Goal: Task Accomplishment & Management: Manage account settings

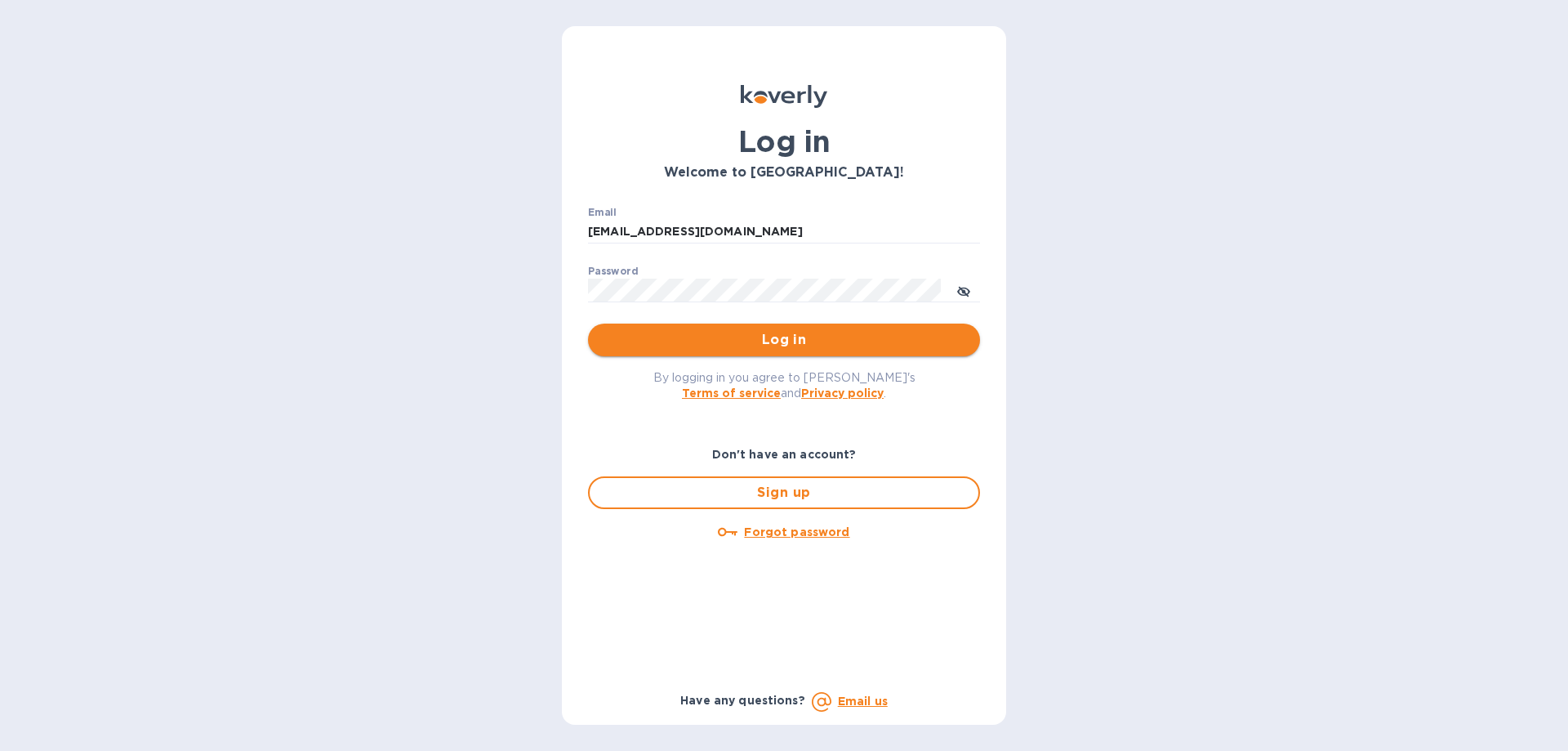
click at [811, 332] on span "Log in" at bounding box center [784, 339] width 366 height 20
type input "Shimon1122@gmail.com"
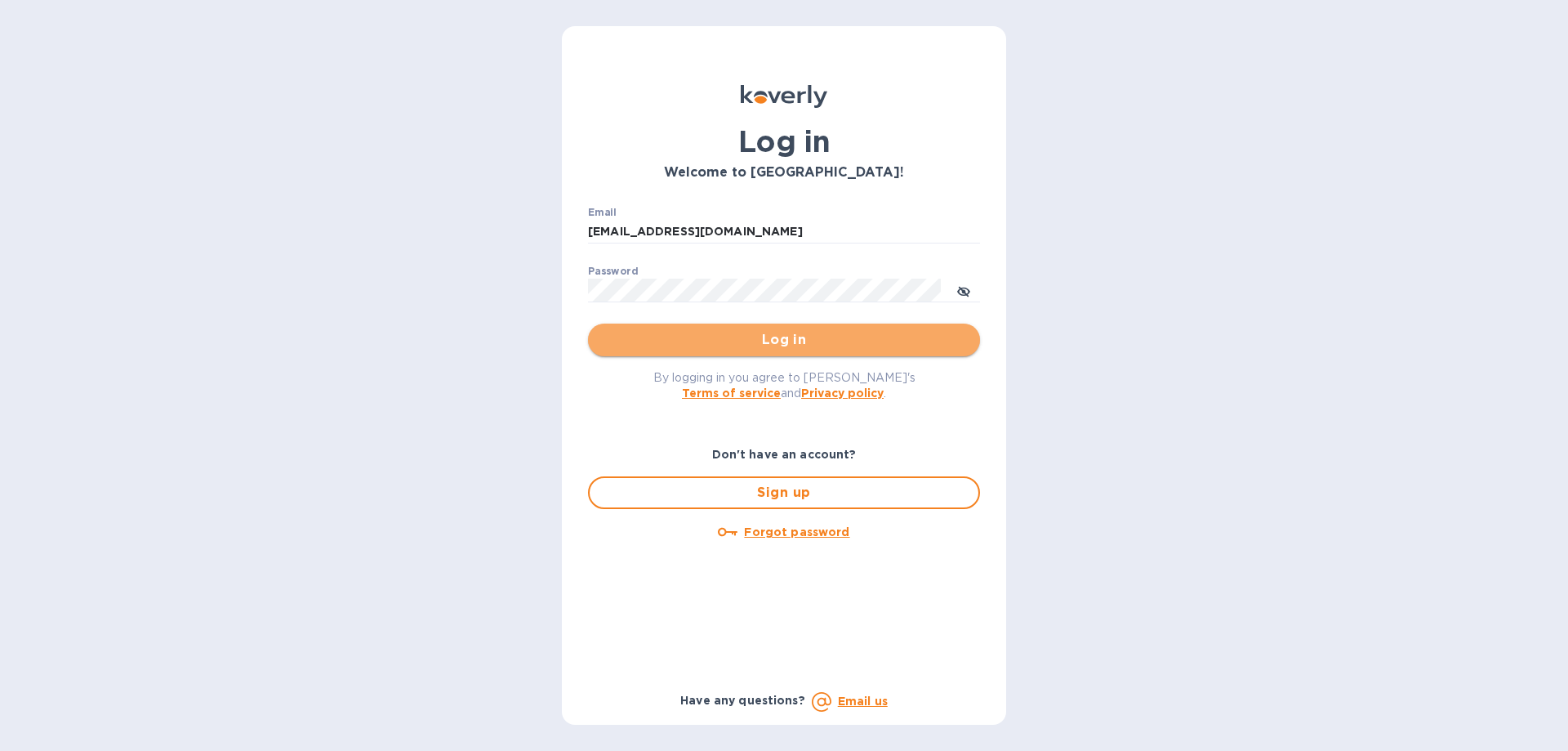
click at [790, 338] on span "Log in" at bounding box center [784, 339] width 366 height 20
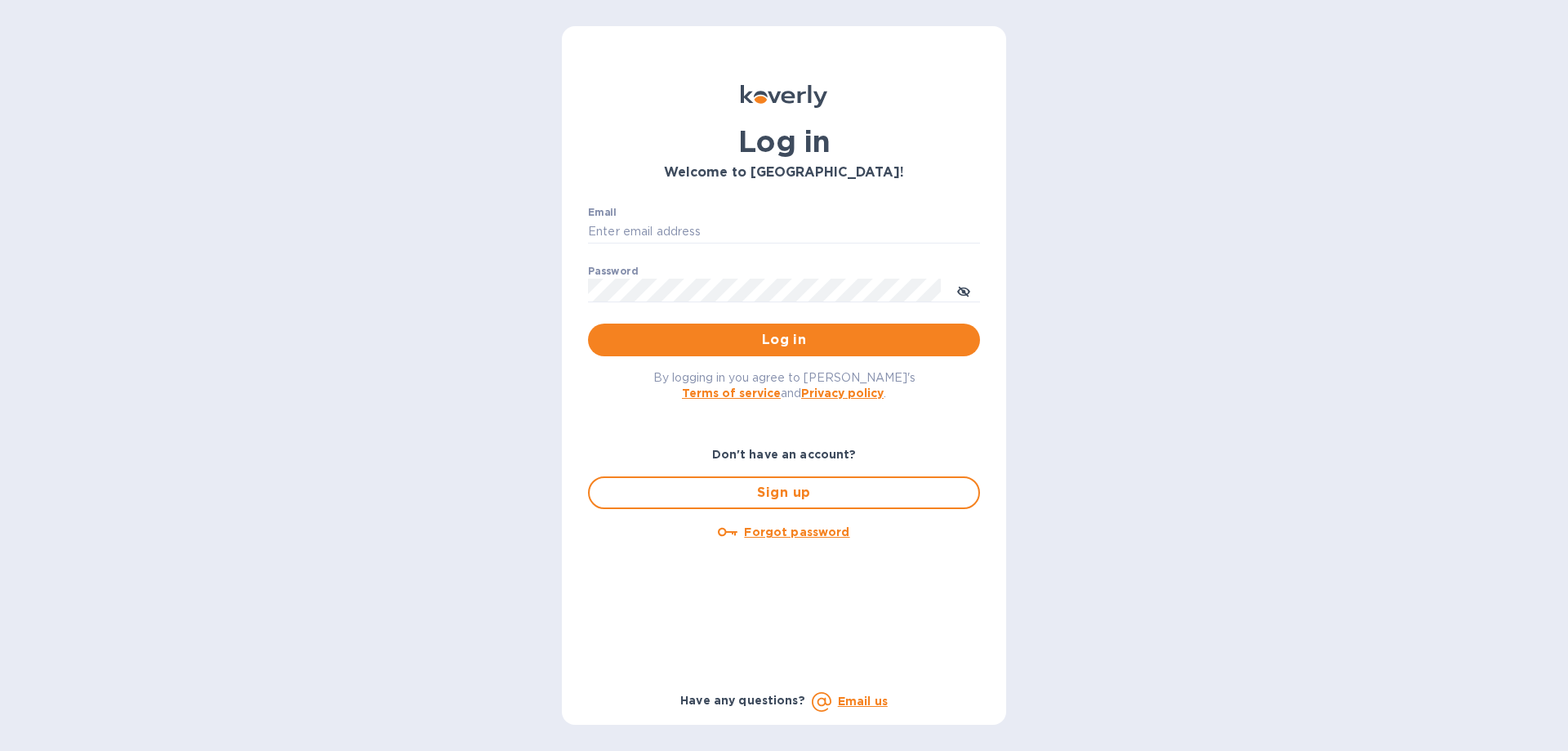
type input "Shimon1122@gmail.com"
click at [790, 338] on span "Log in" at bounding box center [784, 339] width 366 height 20
type input "Shimon1122@gmail.com"
click at [957, 293] on icon "toggle password visibility" at bounding box center [964, 292] width 13 height 13
click at [733, 346] on span "Log in" at bounding box center [784, 339] width 366 height 20
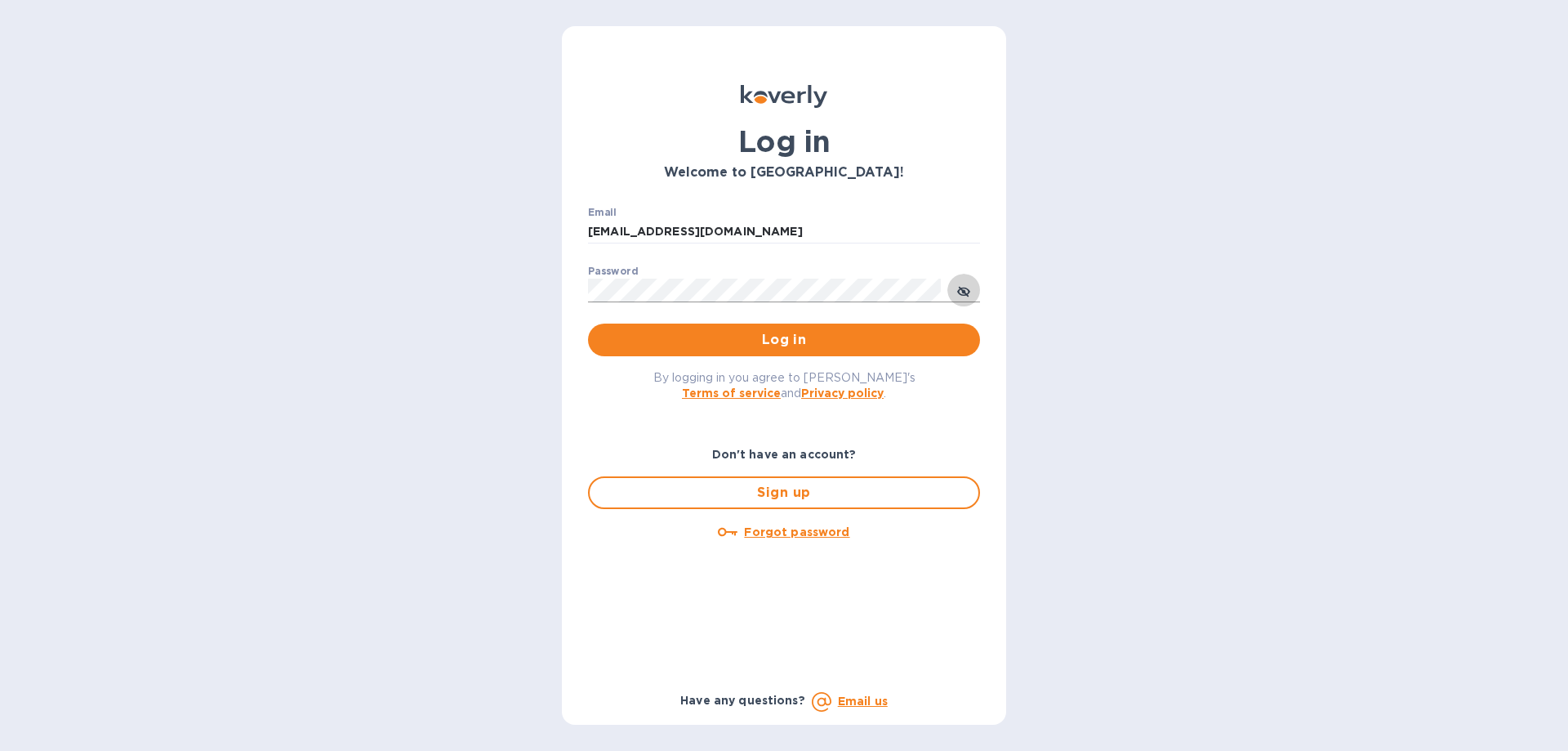
click at [958, 287] on icon "toggle password visibility" at bounding box center [964, 292] width 13 height 13
type input "[EMAIL_ADDRESS][DOMAIN_NAME]"
click at [711, 341] on span "Log in" at bounding box center [784, 339] width 366 height 20
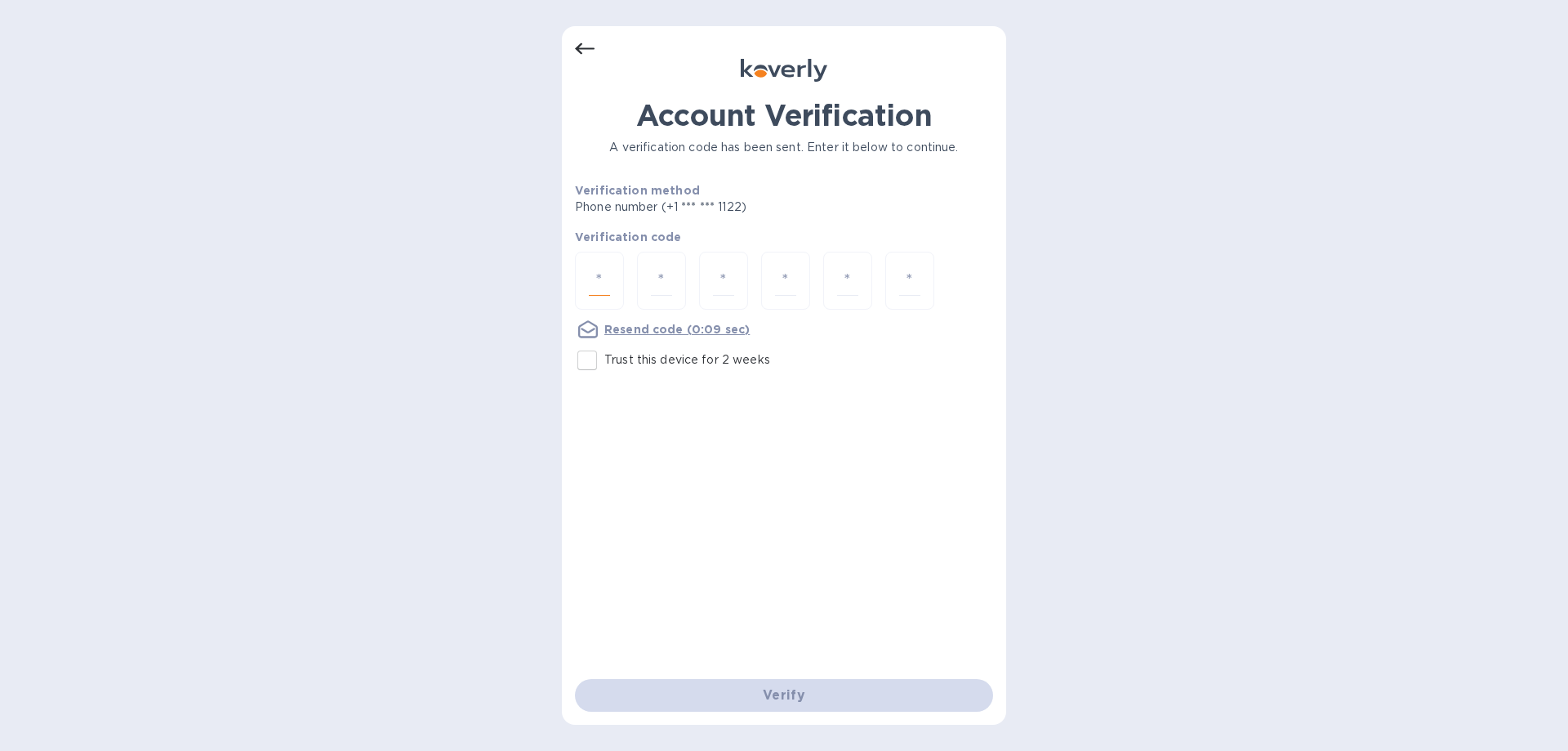
click at [590, 279] on input "number" at bounding box center [599, 281] width 22 height 30
type input "5"
type input "4"
type input "6"
type input "1"
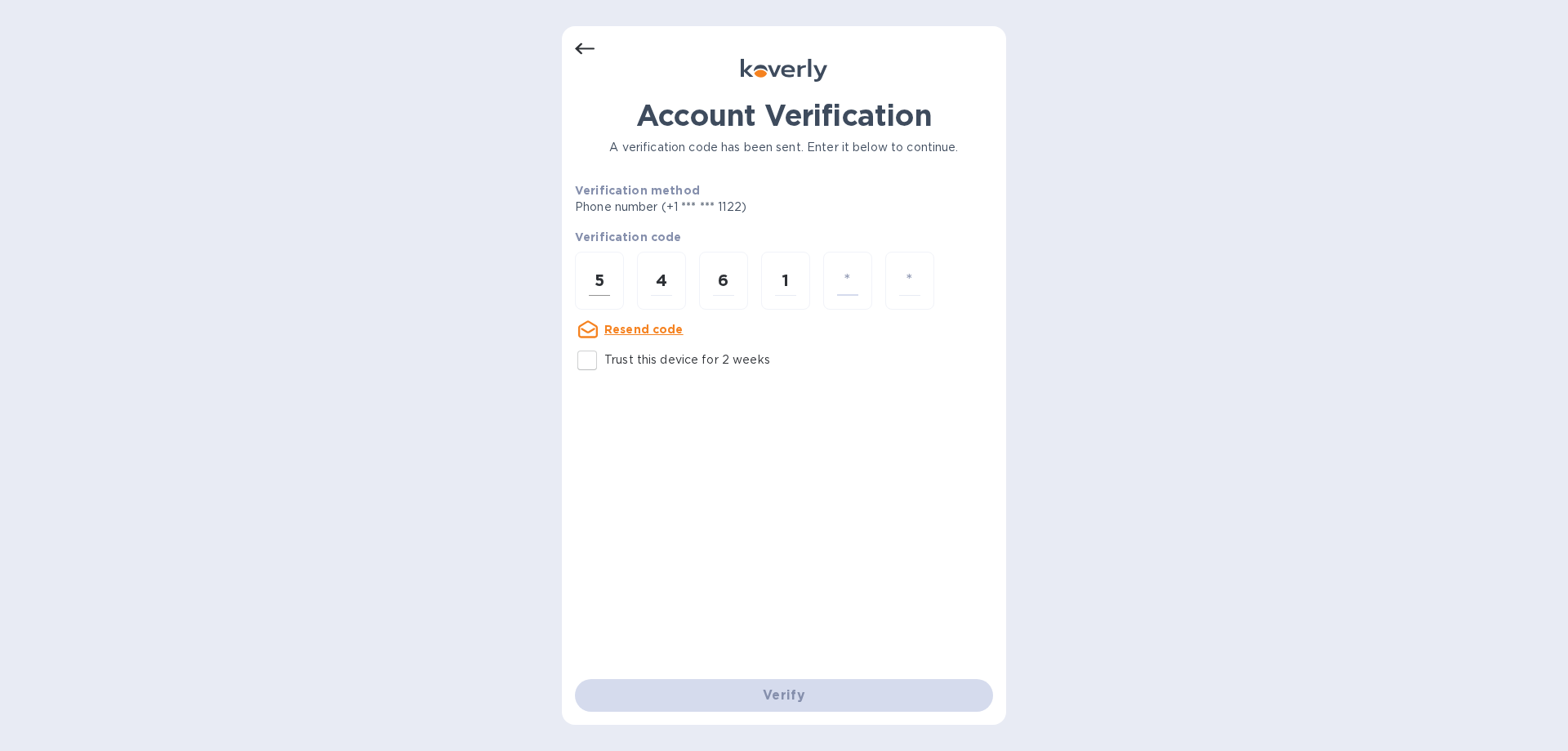
type input "0"
type input "6"
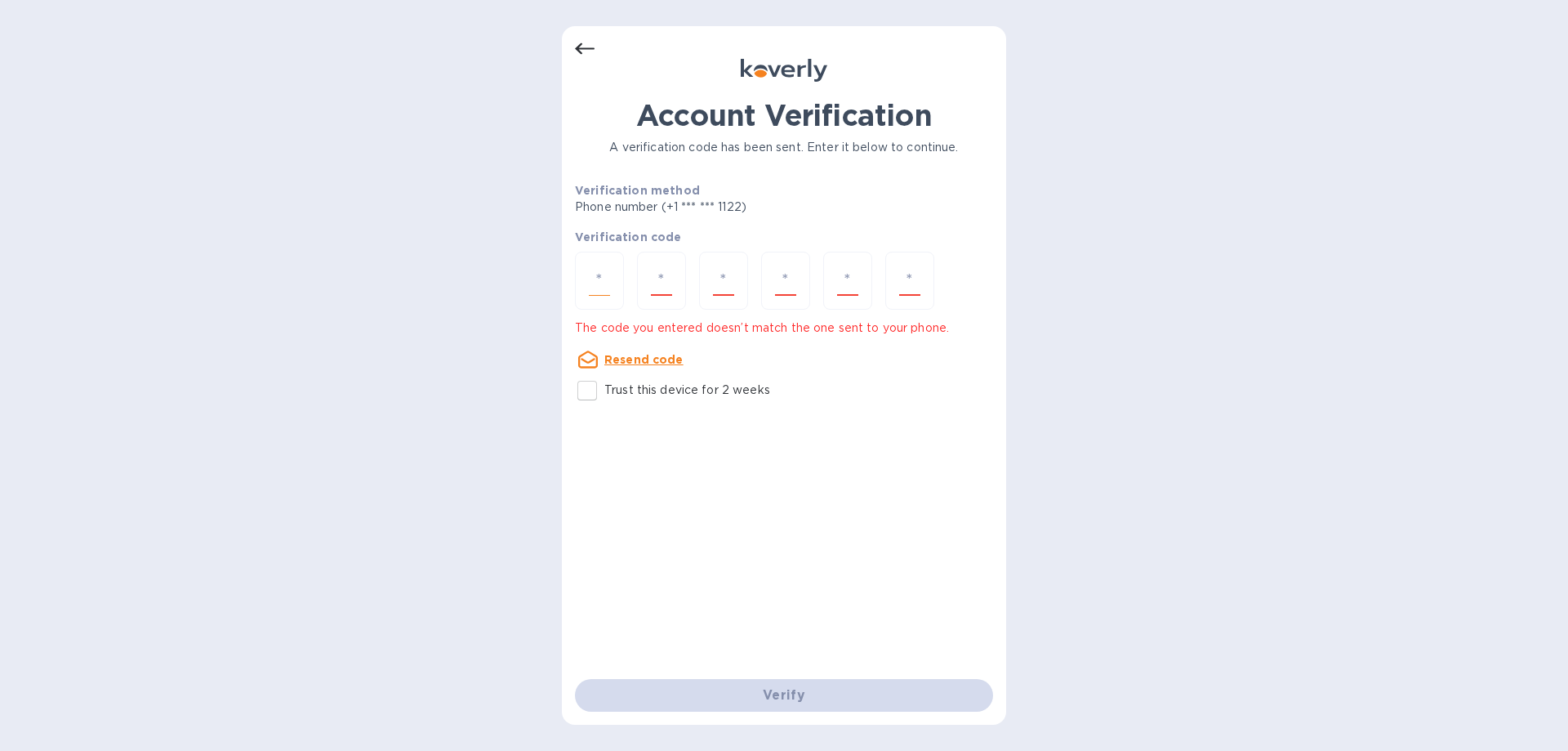
click at [599, 267] on input "number" at bounding box center [599, 281] width 22 height 30
type input "5"
type input "4"
type input "6"
type input "4"
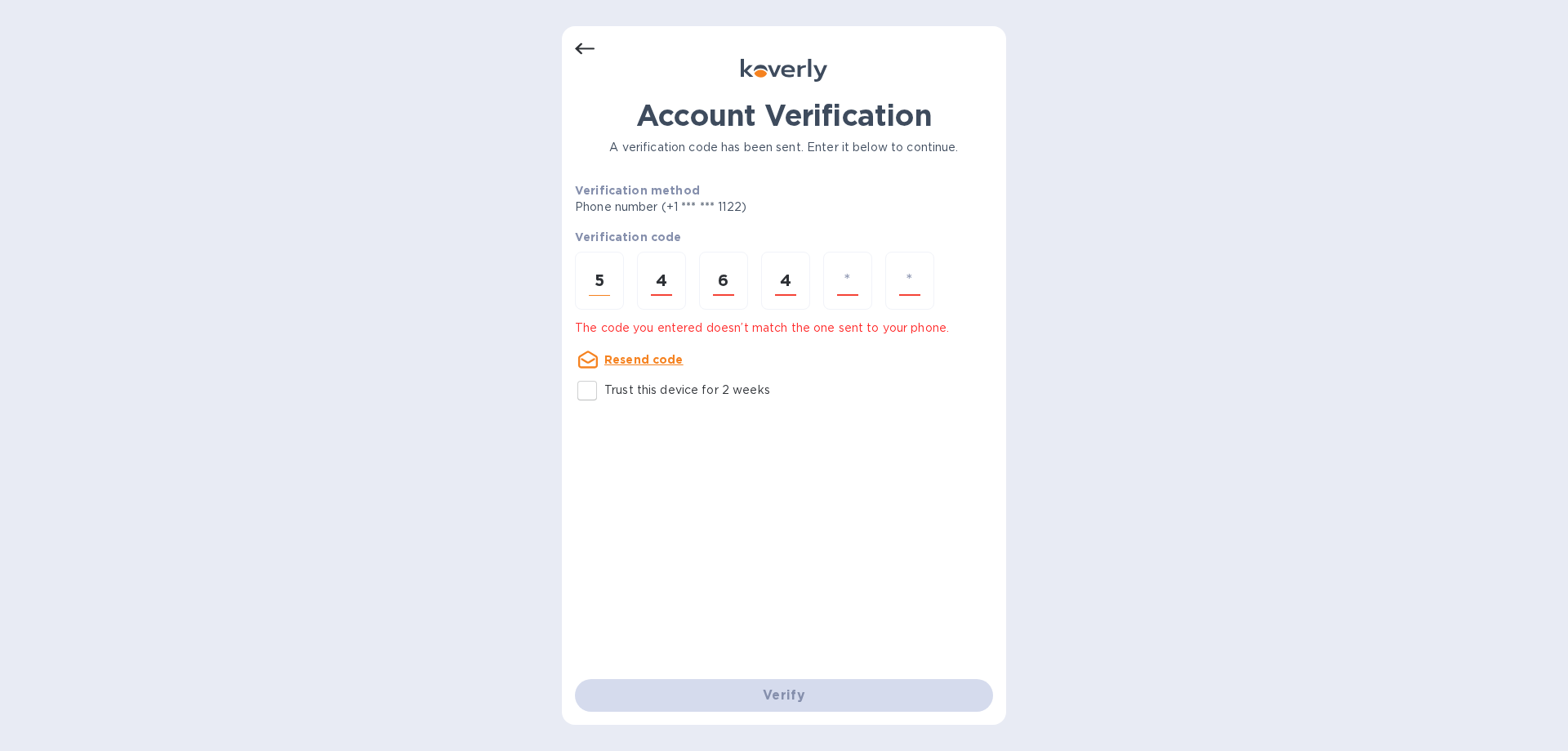
type input "3"
type input "9"
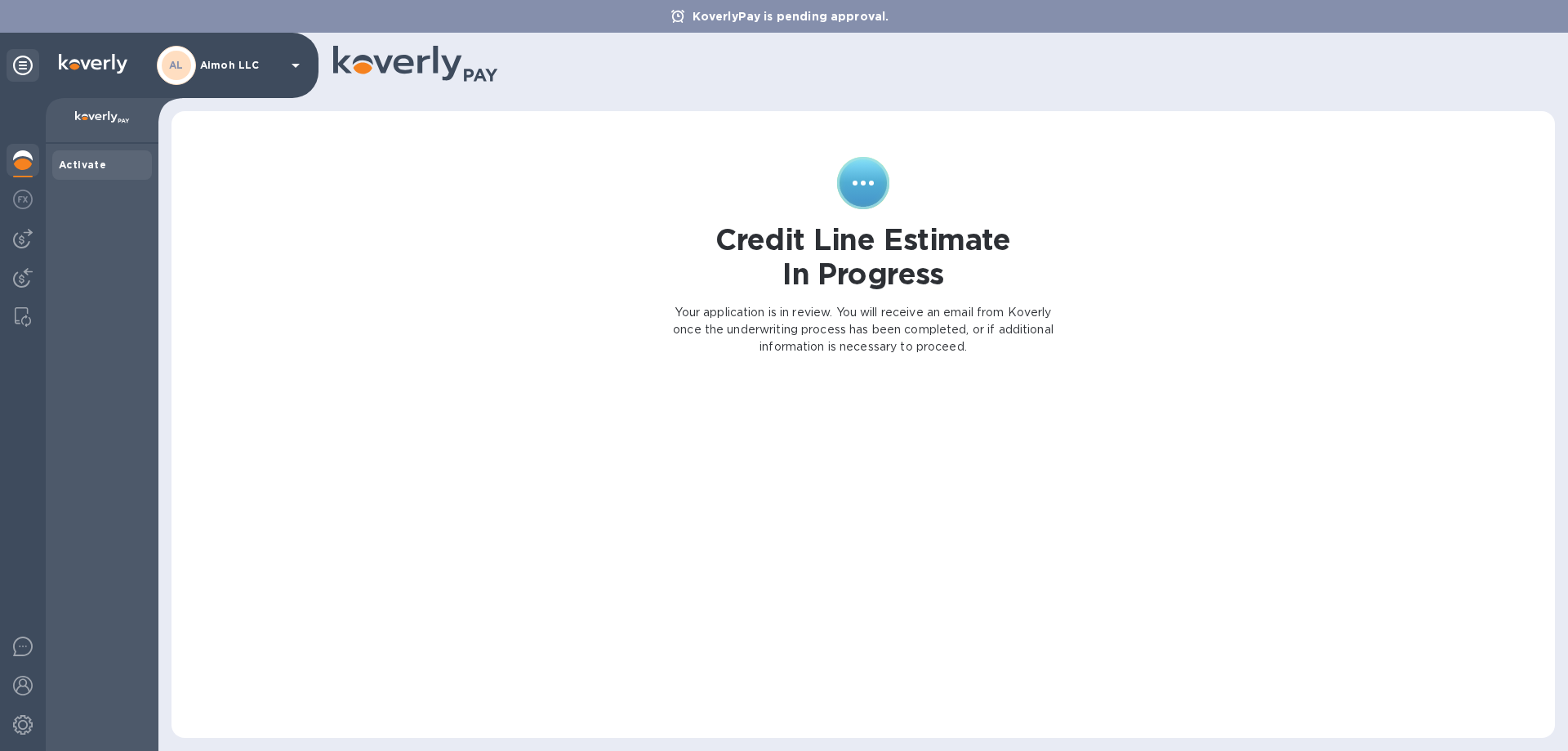
click at [114, 108] on div at bounding box center [102, 121] width 113 height 46
click at [27, 733] on img at bounding box center [22, 724] width 20 height 20
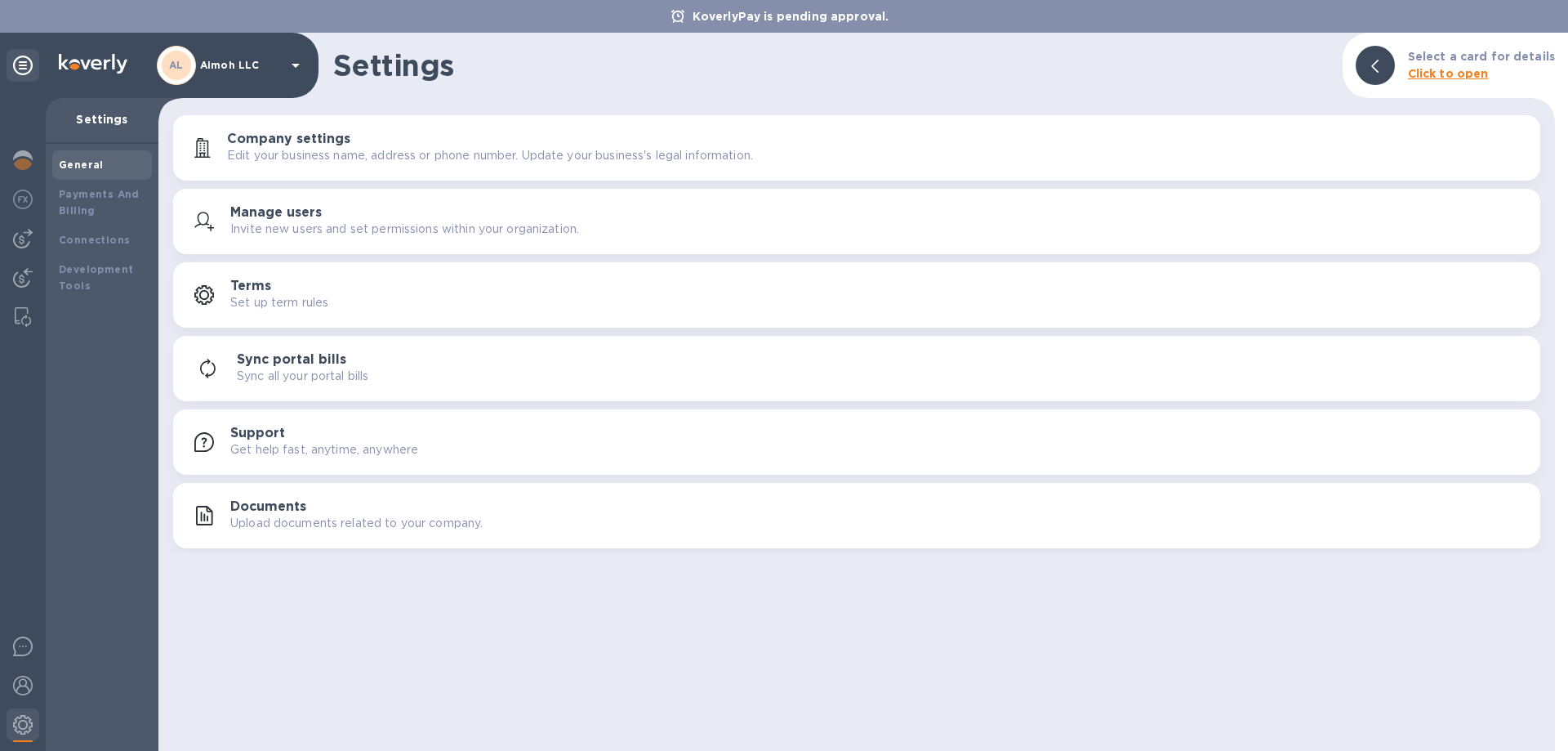
click at [384, 143] on div "Company settings Edit your business name, address or phone number. Update your …" at bounding box center [877, 148] width 1301 height 33
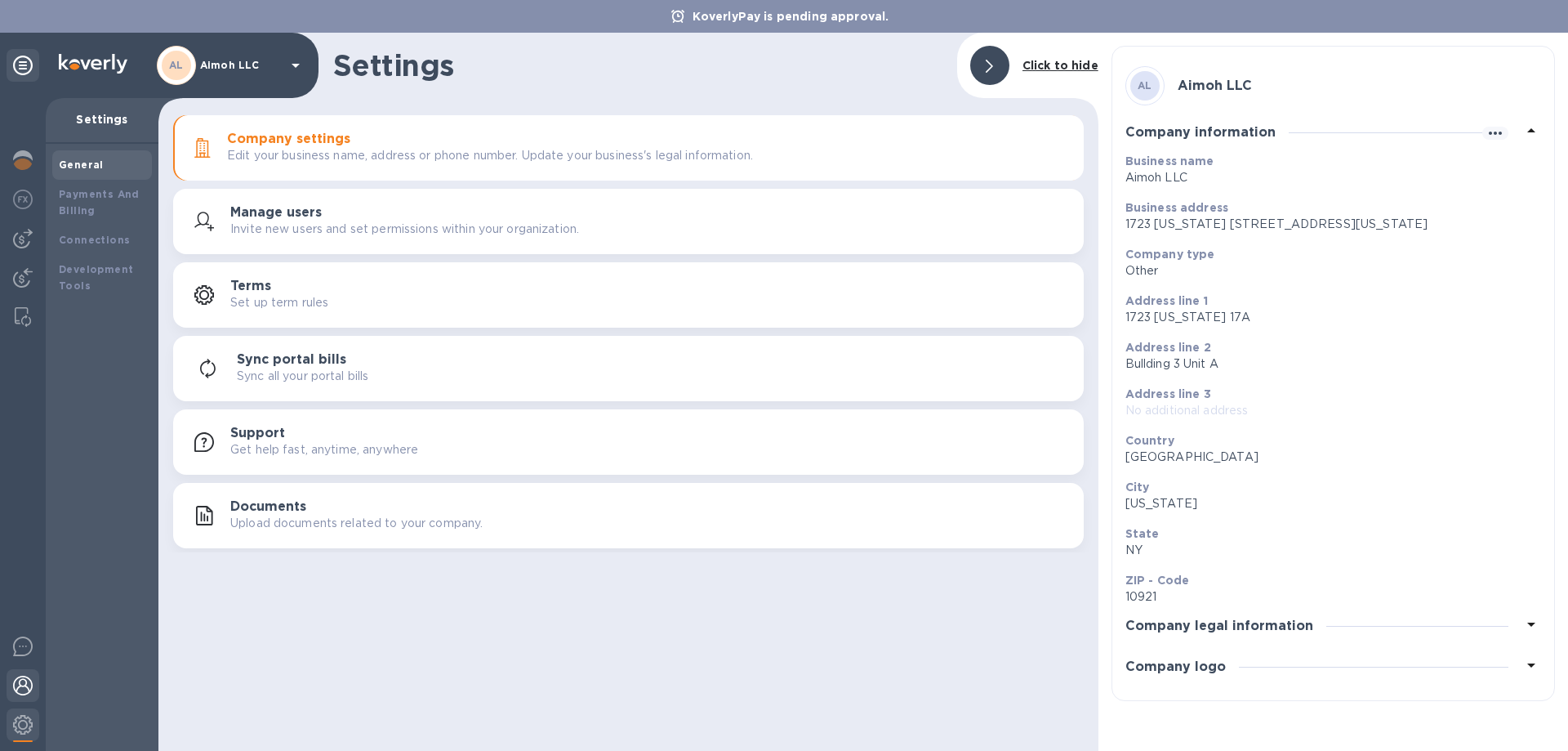
click at [18, 685] on img at bounding box center [22, 685] width 20 height 20
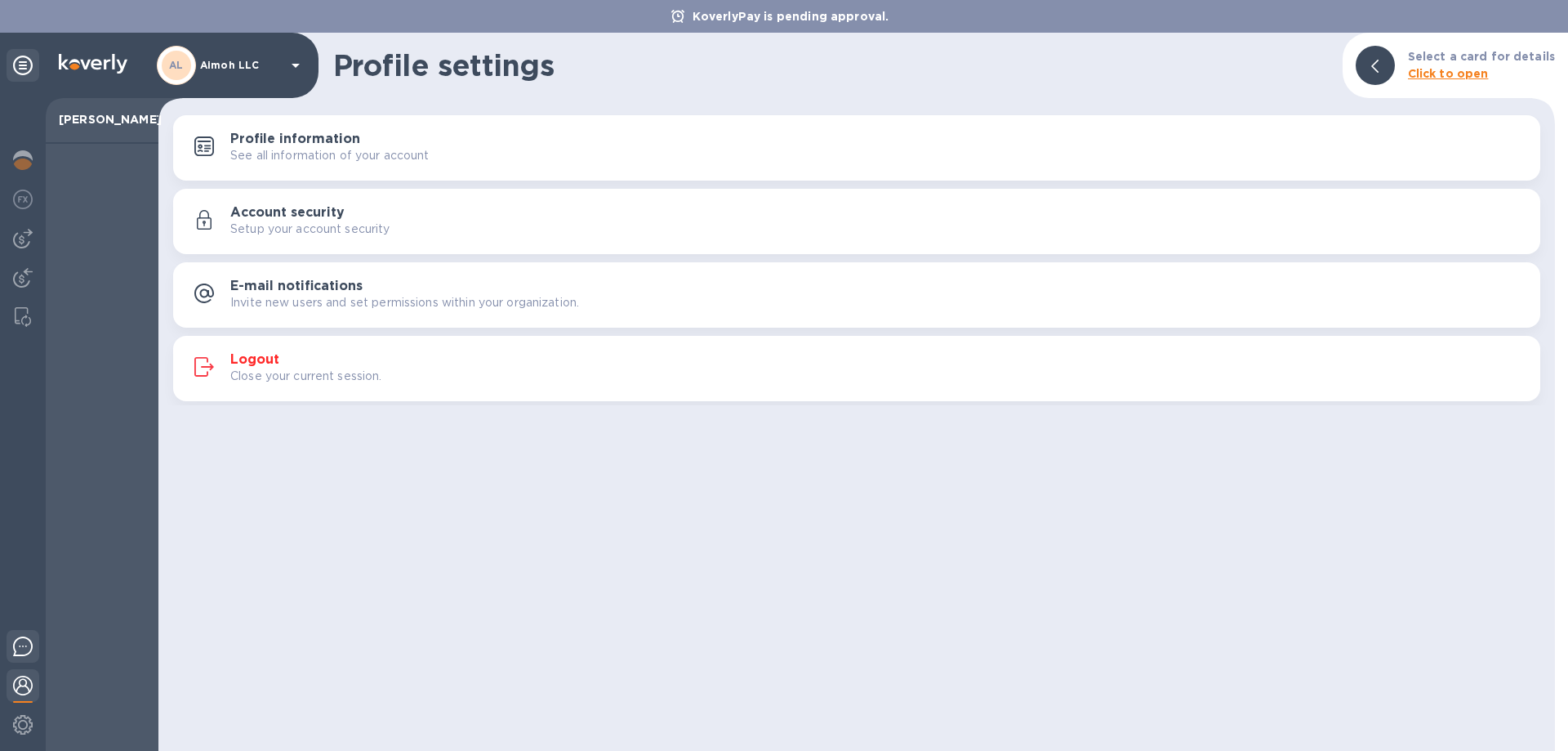
click at [17, 651] on img at bounding box center [22, 645] width 20 height 20
click at [22, 267] on div at bounding box center [22, 280] width 33 height 36
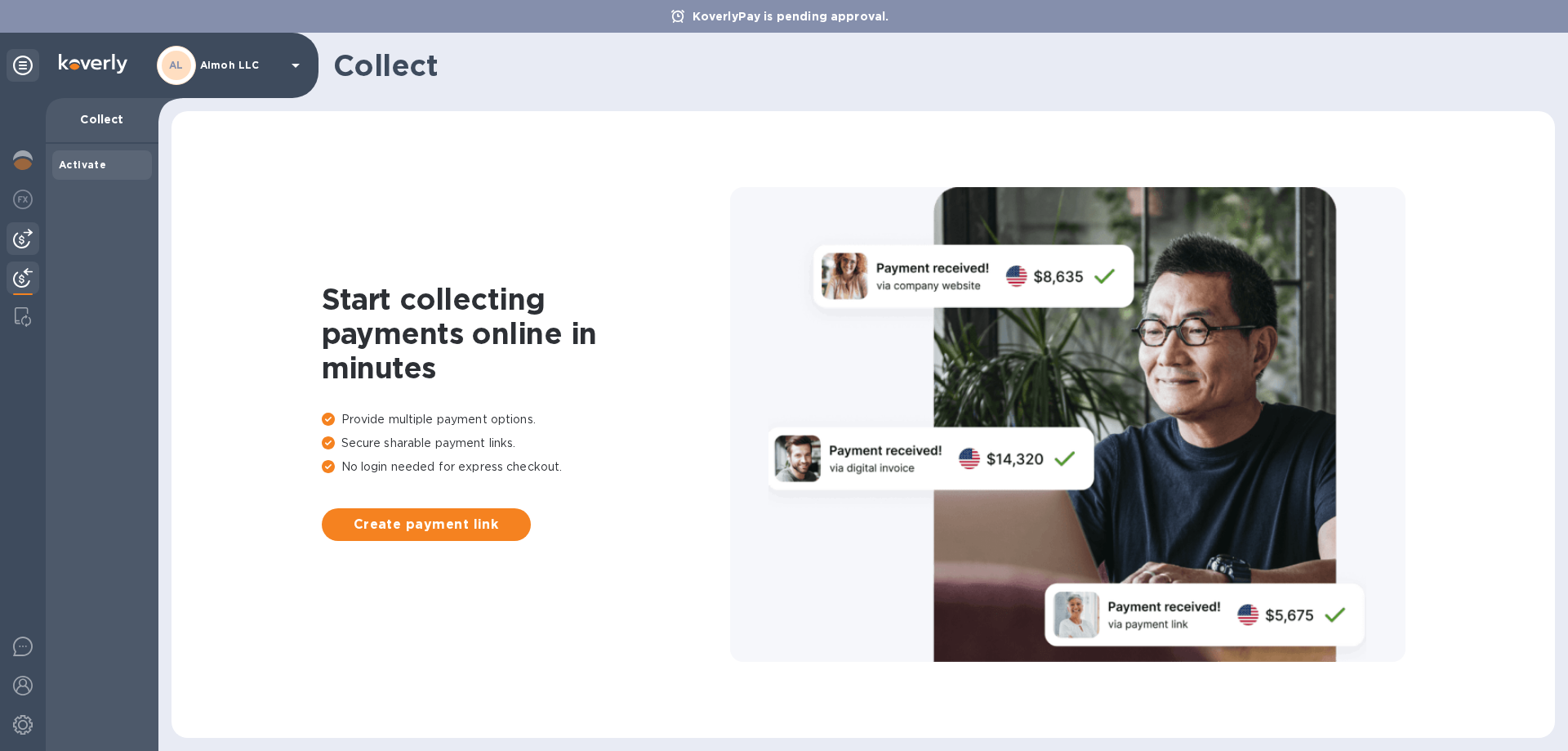
click at [25, 228] on div at bounding box center [22, 238] width 33 height 33
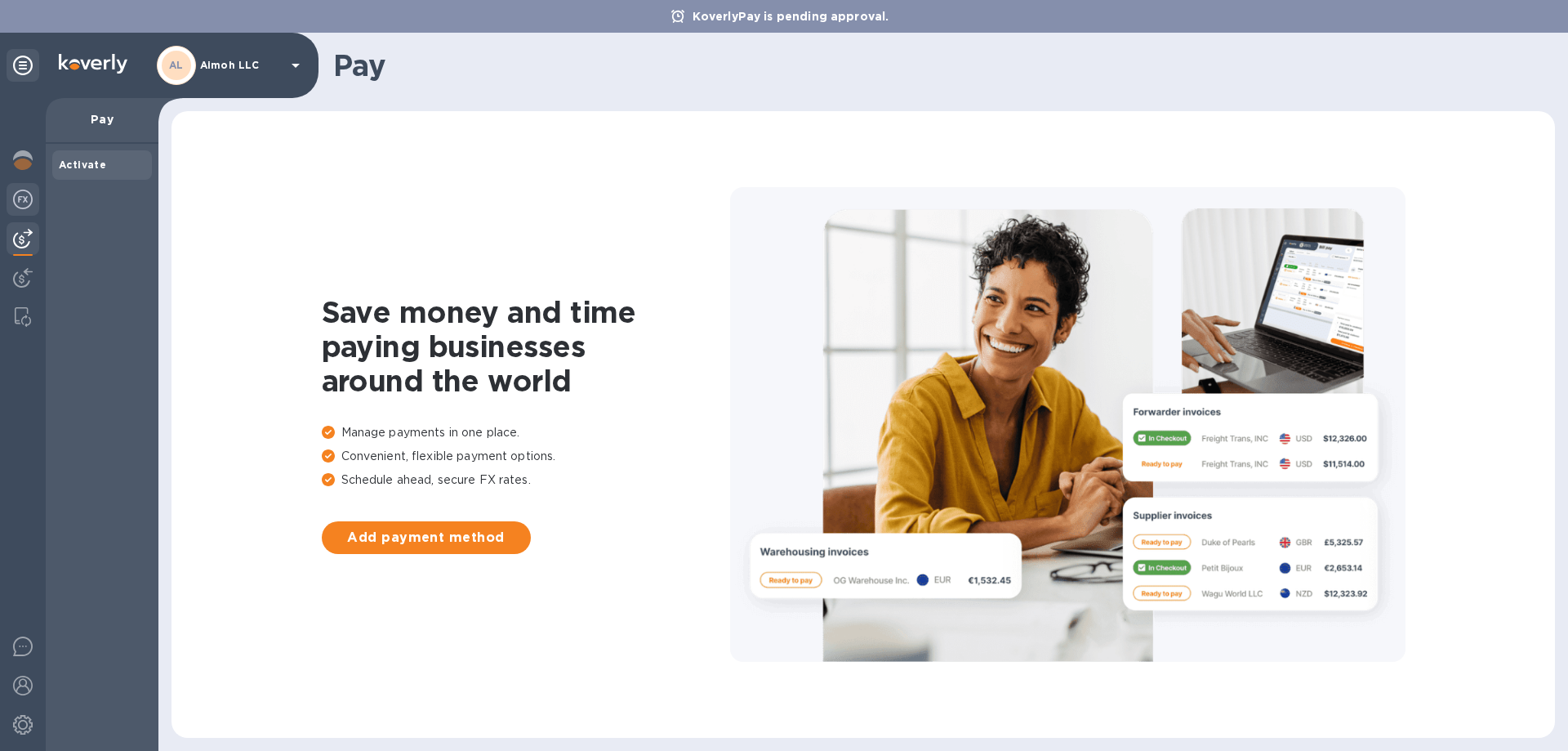
click at [25, 191] on img at bounding box center [22, 199] width 20 height 20
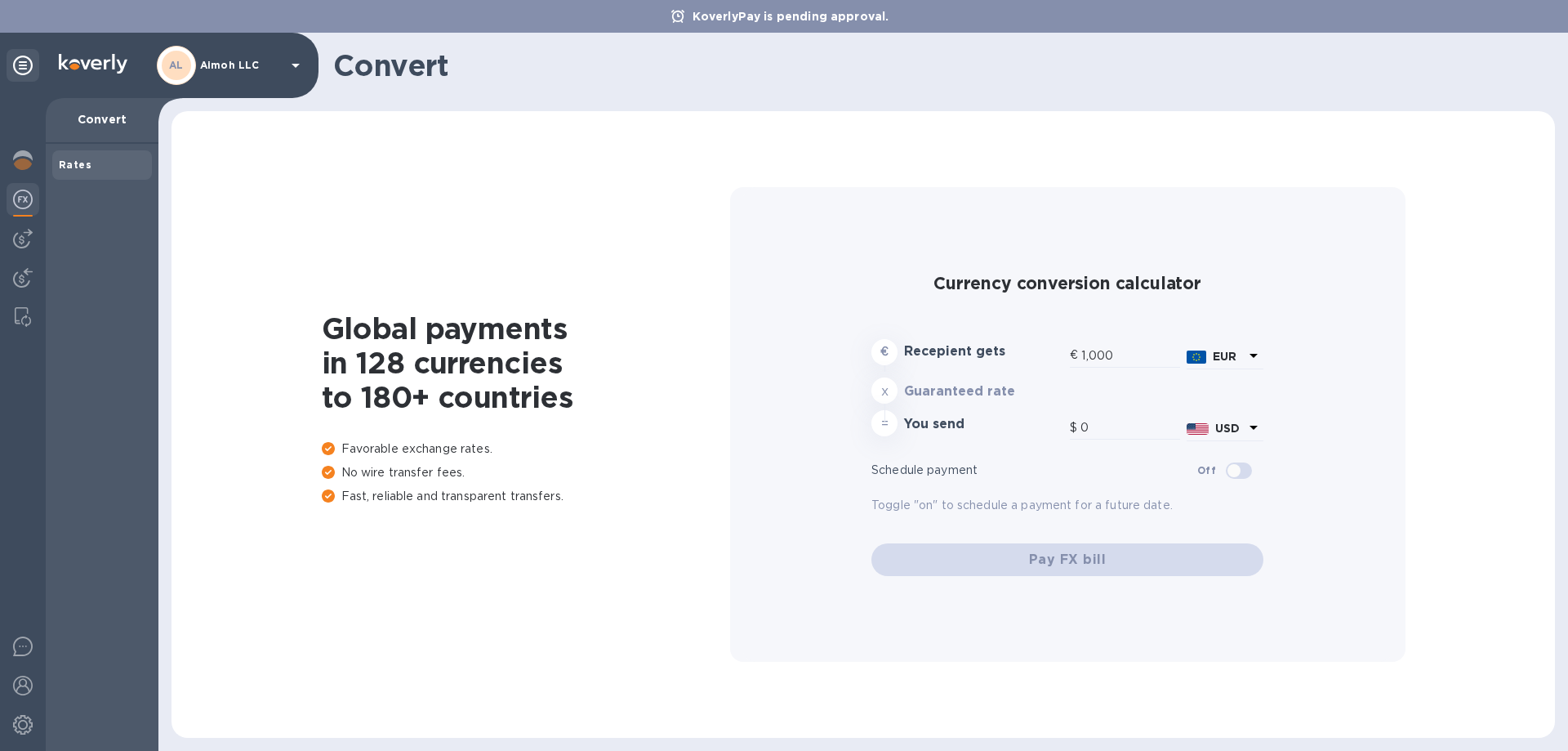
type input "1,173.15"
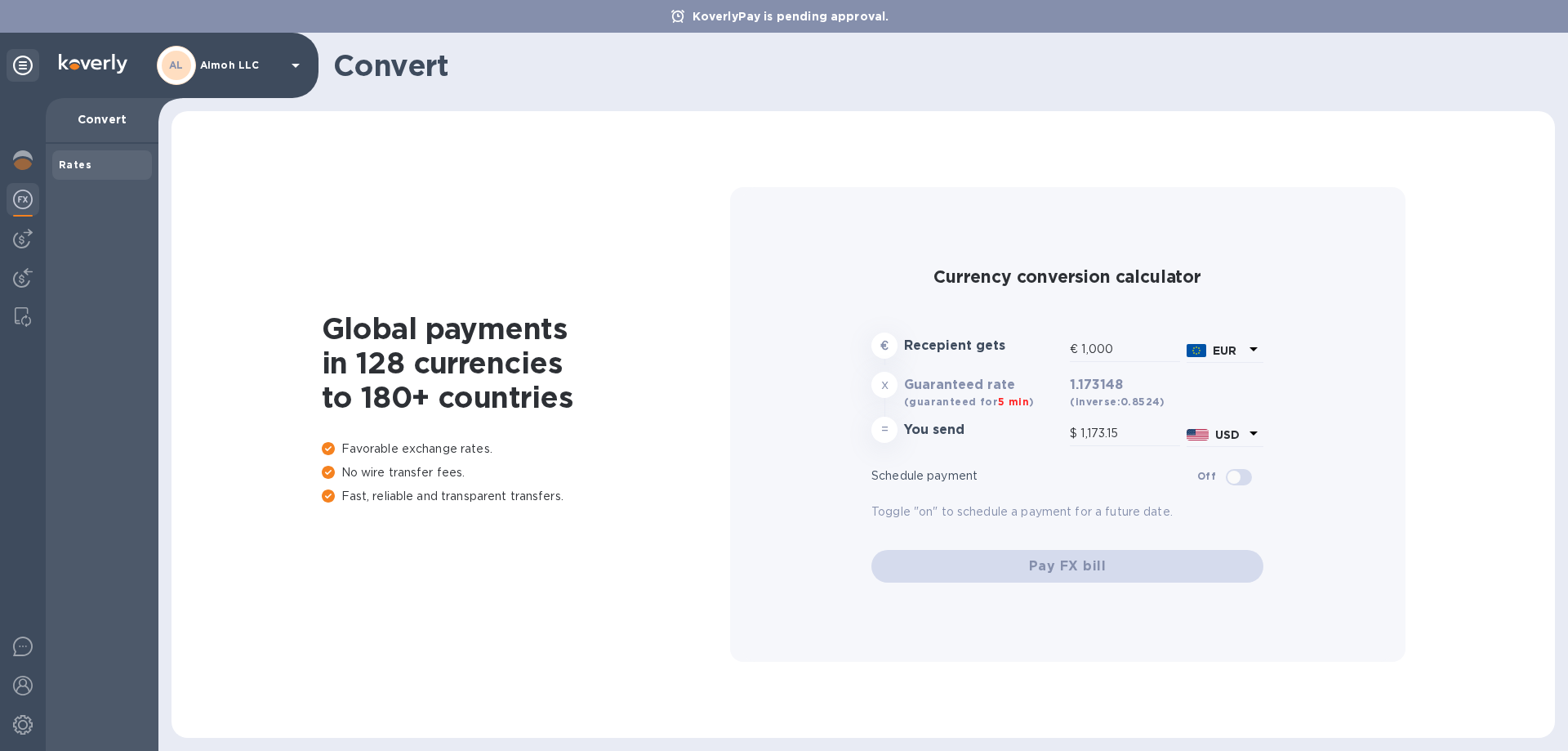
click at [180, 60] on b "AL" at bounding box center [177, 65] width 15 height 12
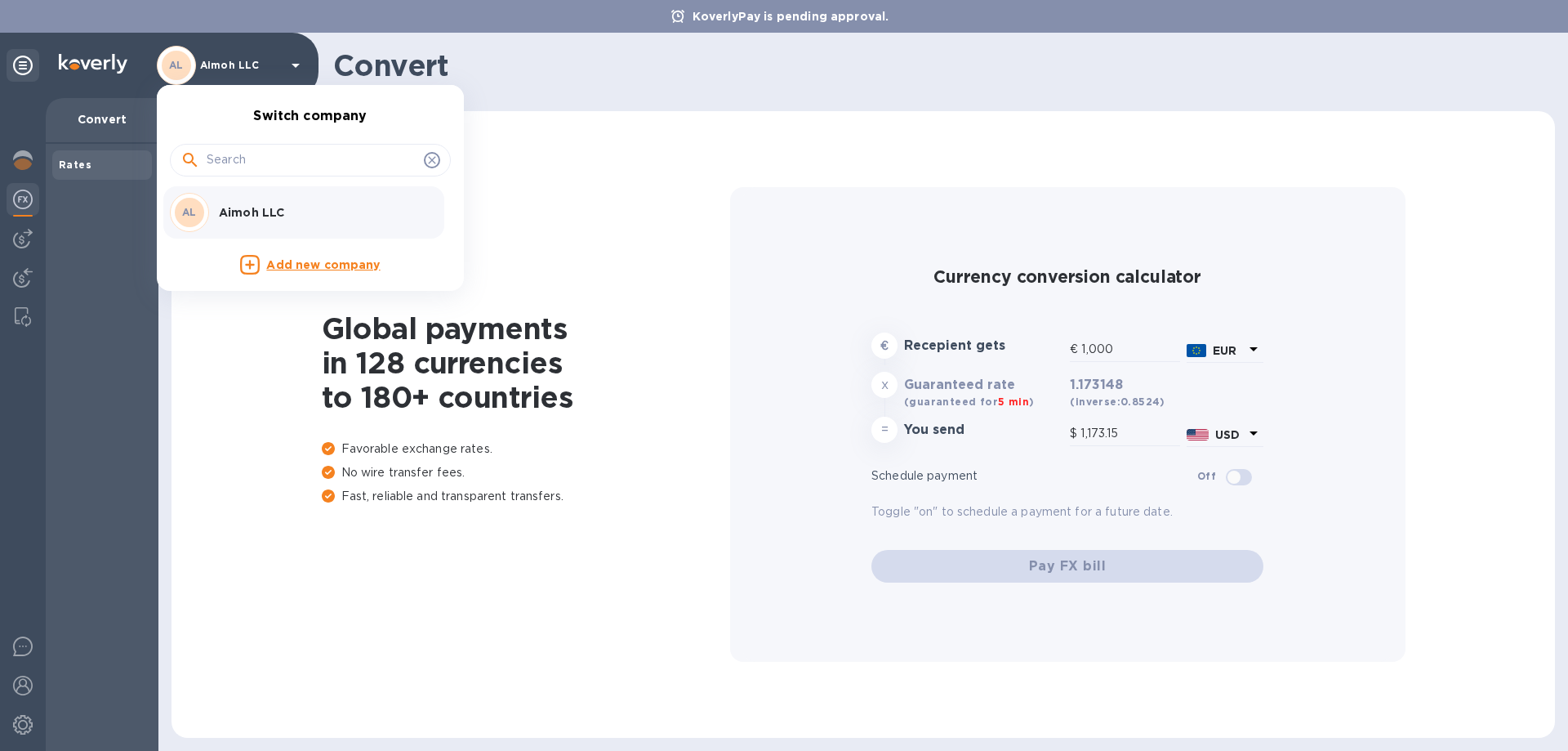
click at [92, 246] on div at bounding box center [784, 375] width 1568 height 751
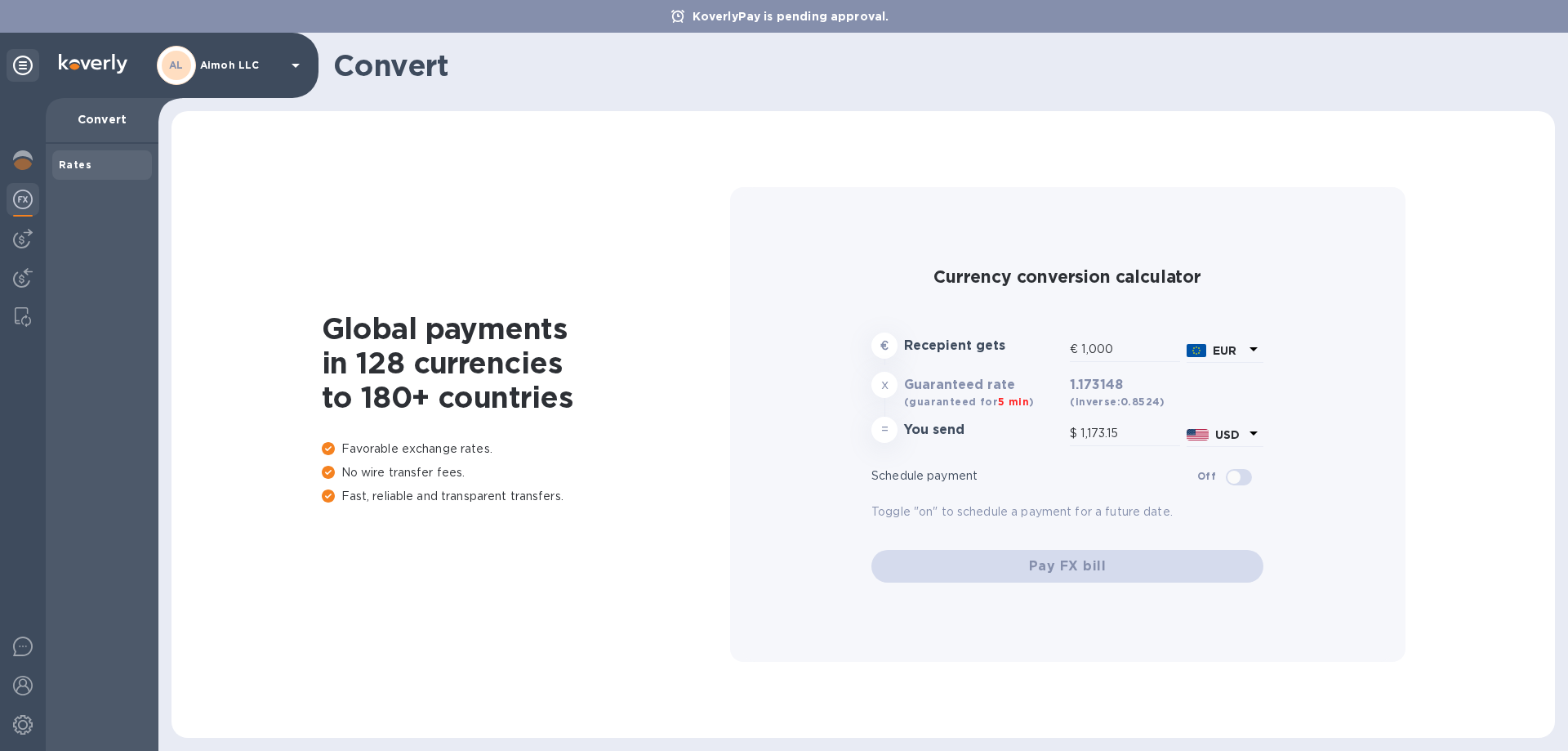
click at [237, 75] on div "AL Aimoh LLC" at bounding box center [231, 65] width 149 height 39
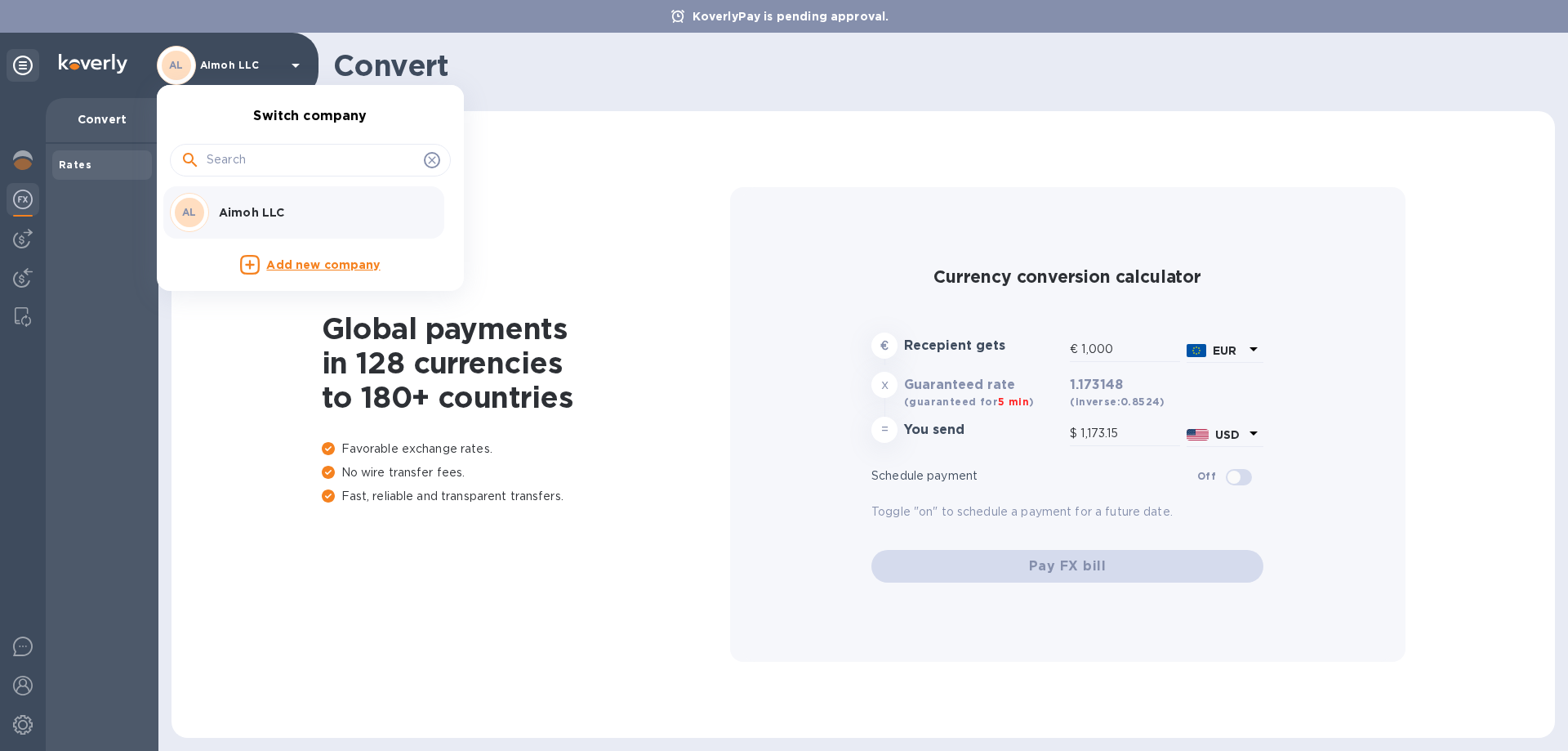
click at [277, 335] on div at bounding box center [784, 375] width 1568 height 751
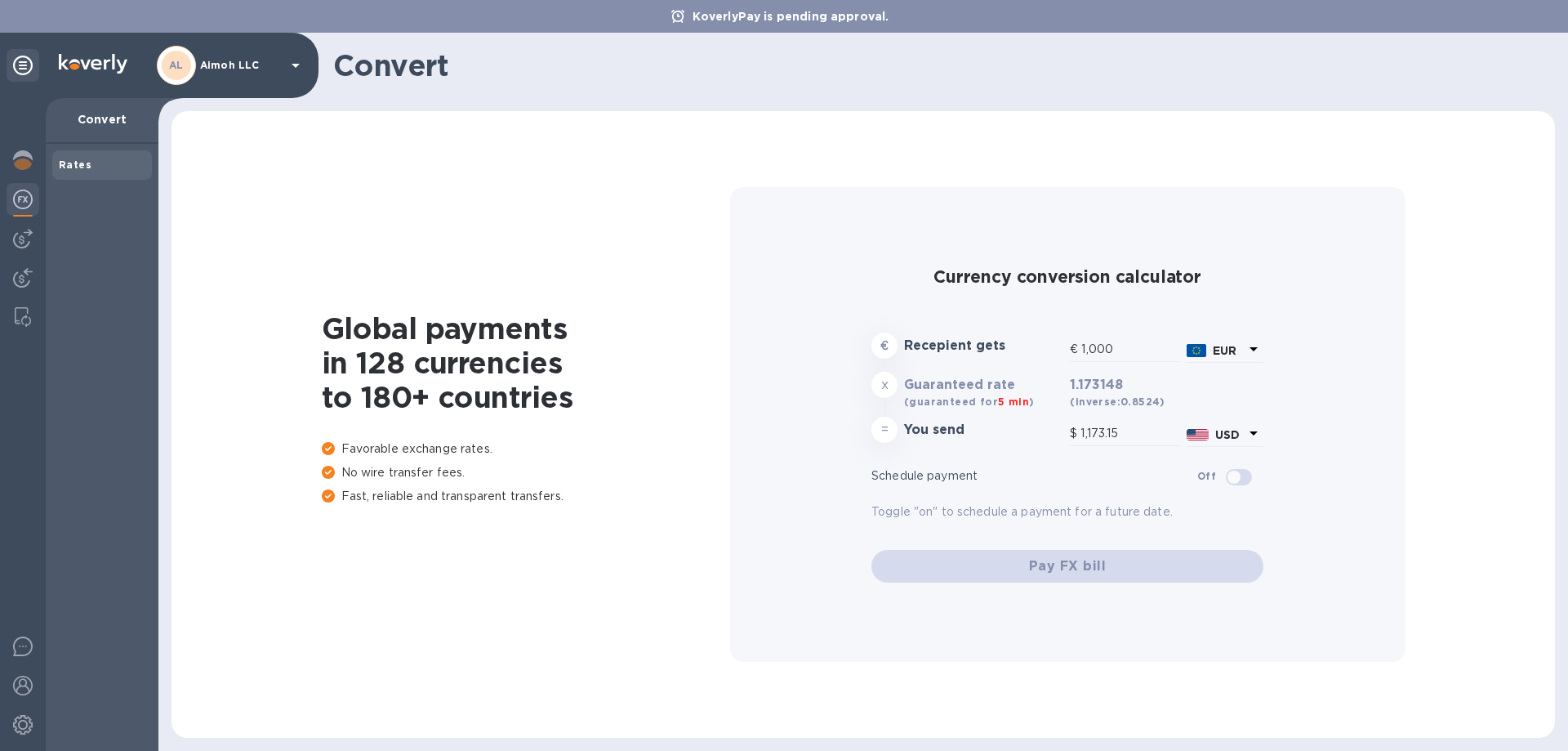
click at [82, 165] on b "Rates" at bounding box center [75, 164] width 33 height 12
click at [22, 161] on img at bounding box center [22, 160] width 20 height 20
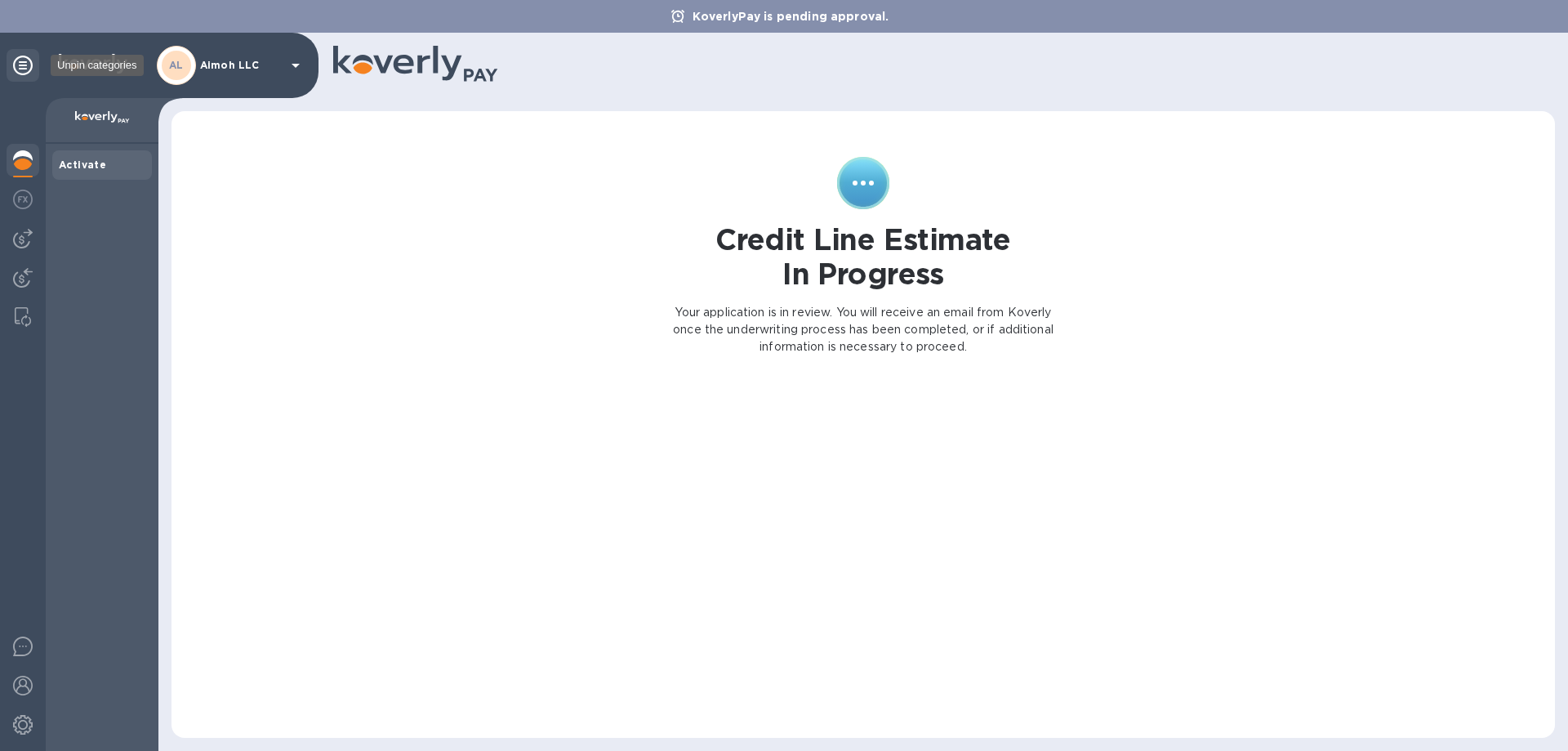
click at [22, 68] on icon at bounding box center [22, 65] width 20 height 20
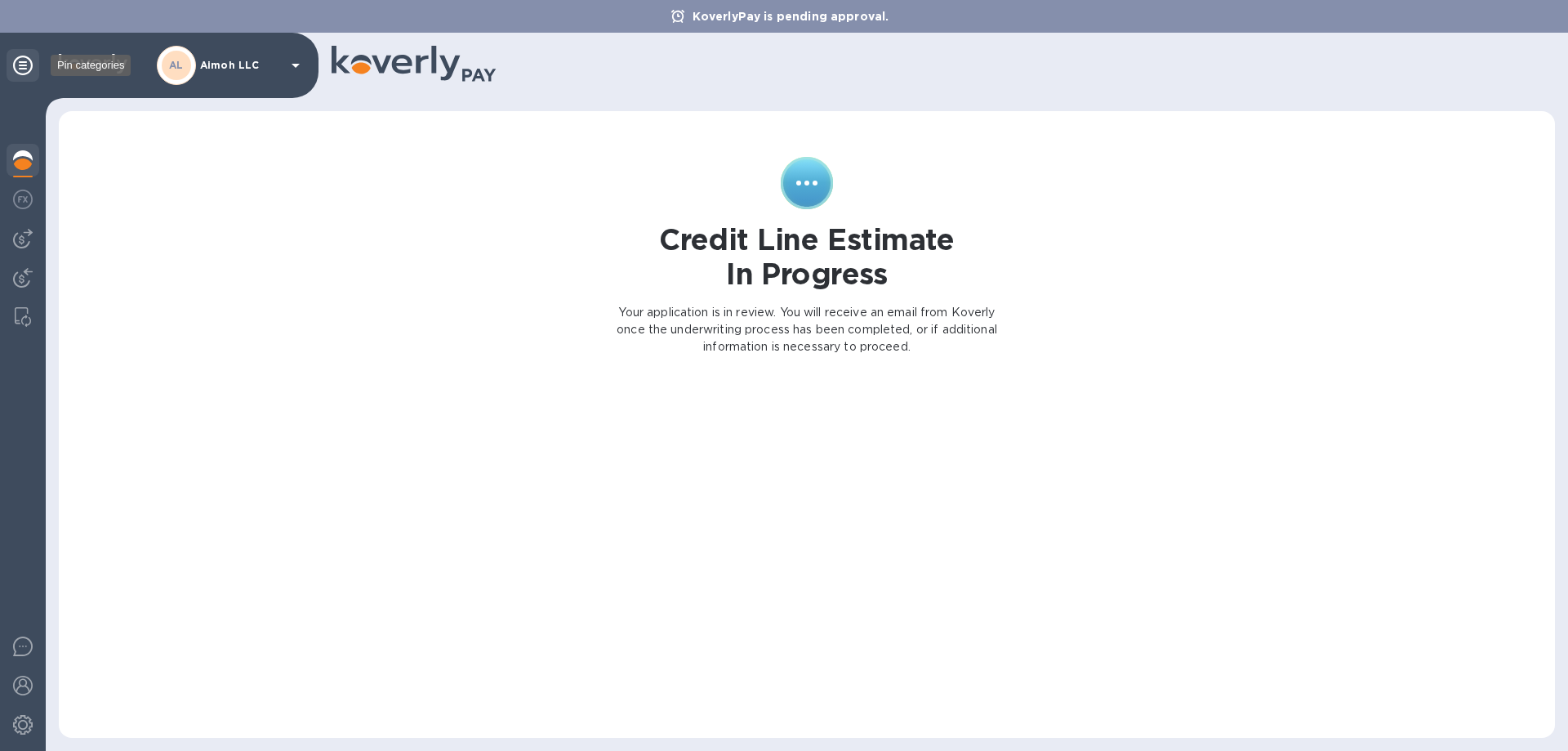
click at [22, 68] on icon at bounding box center [22, 65] width 20 height 20
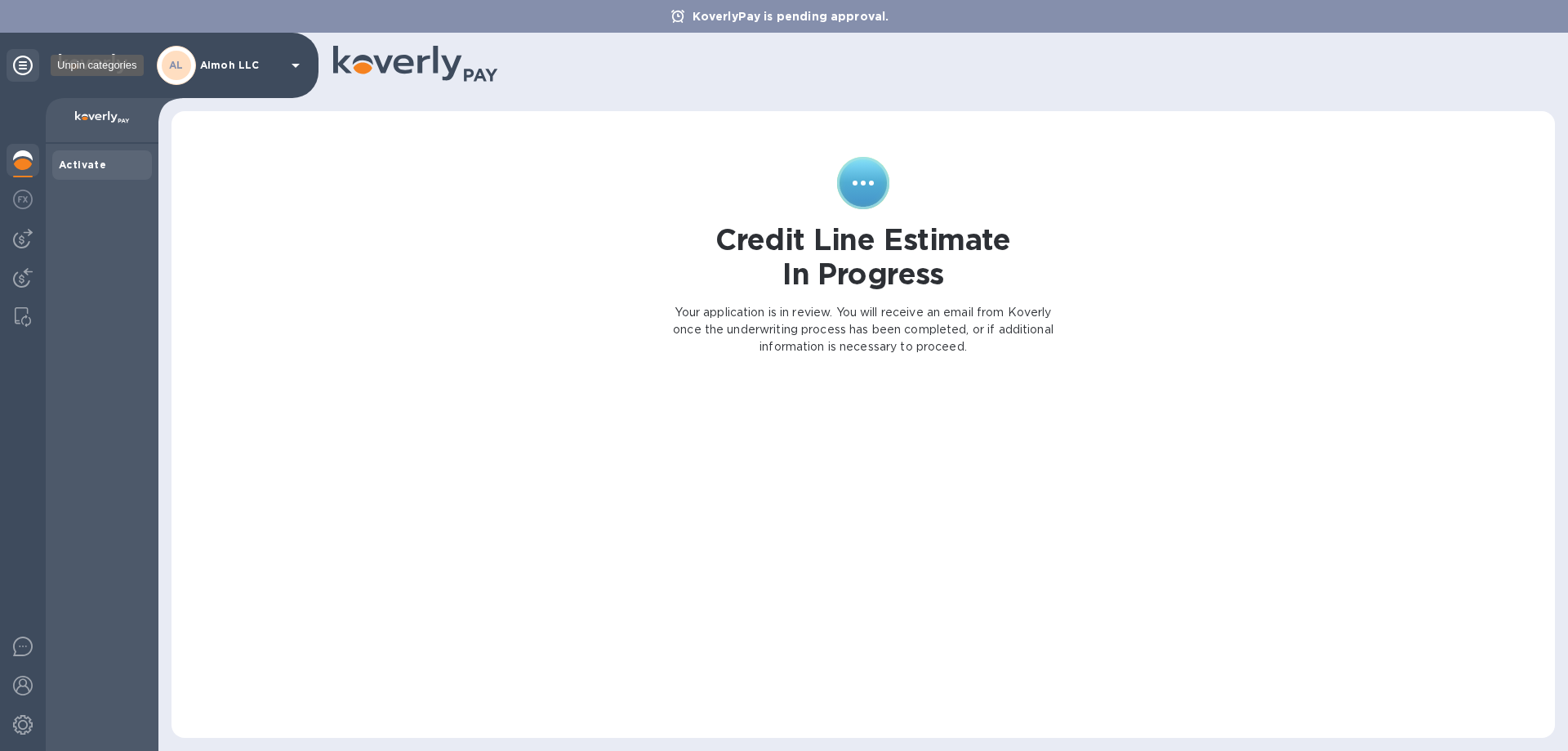
click at [22, 68] on icon at bounding box center [22, 65] width 20 height 20
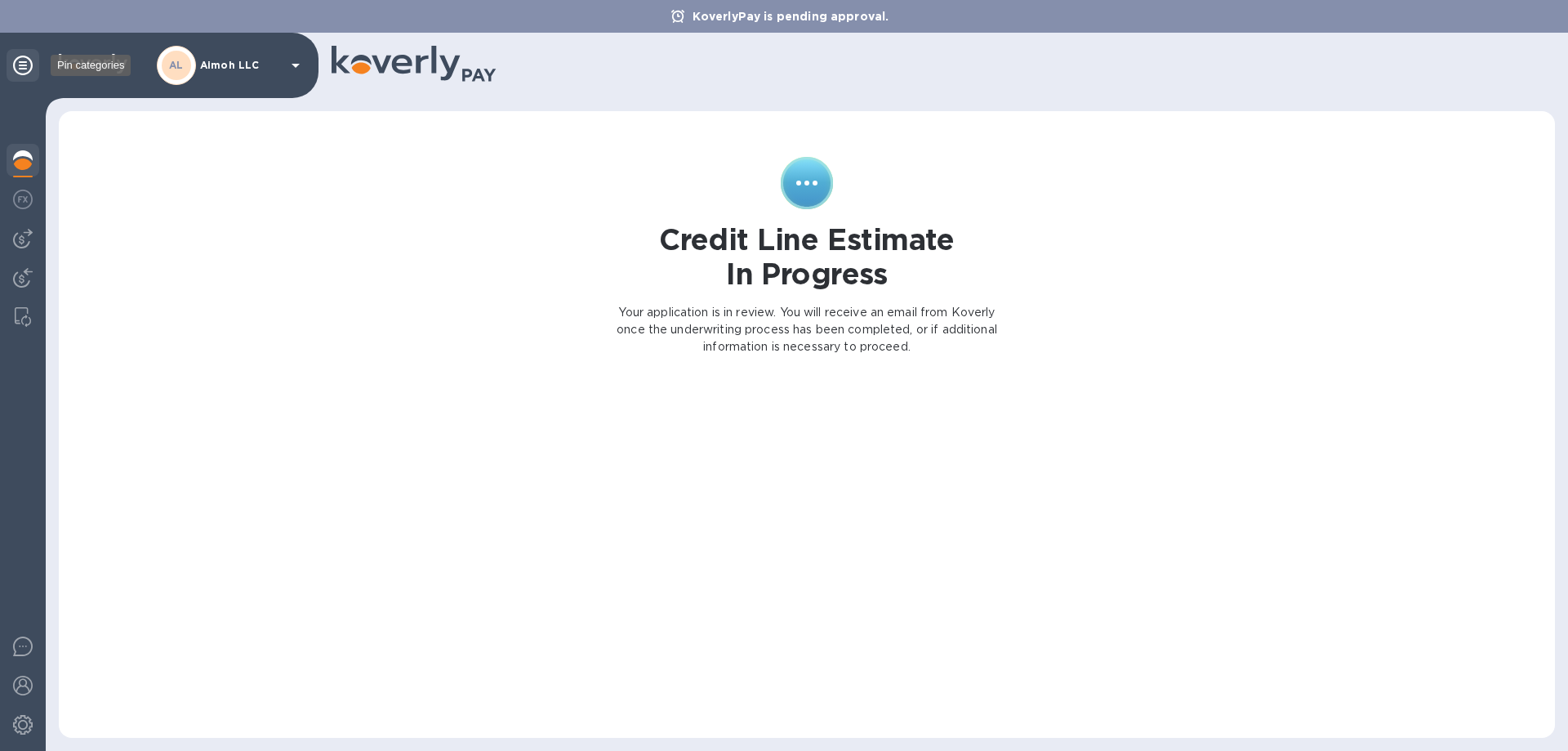
click at [22, 68] on icon at bounding box center [22, 65] width 20 height 20
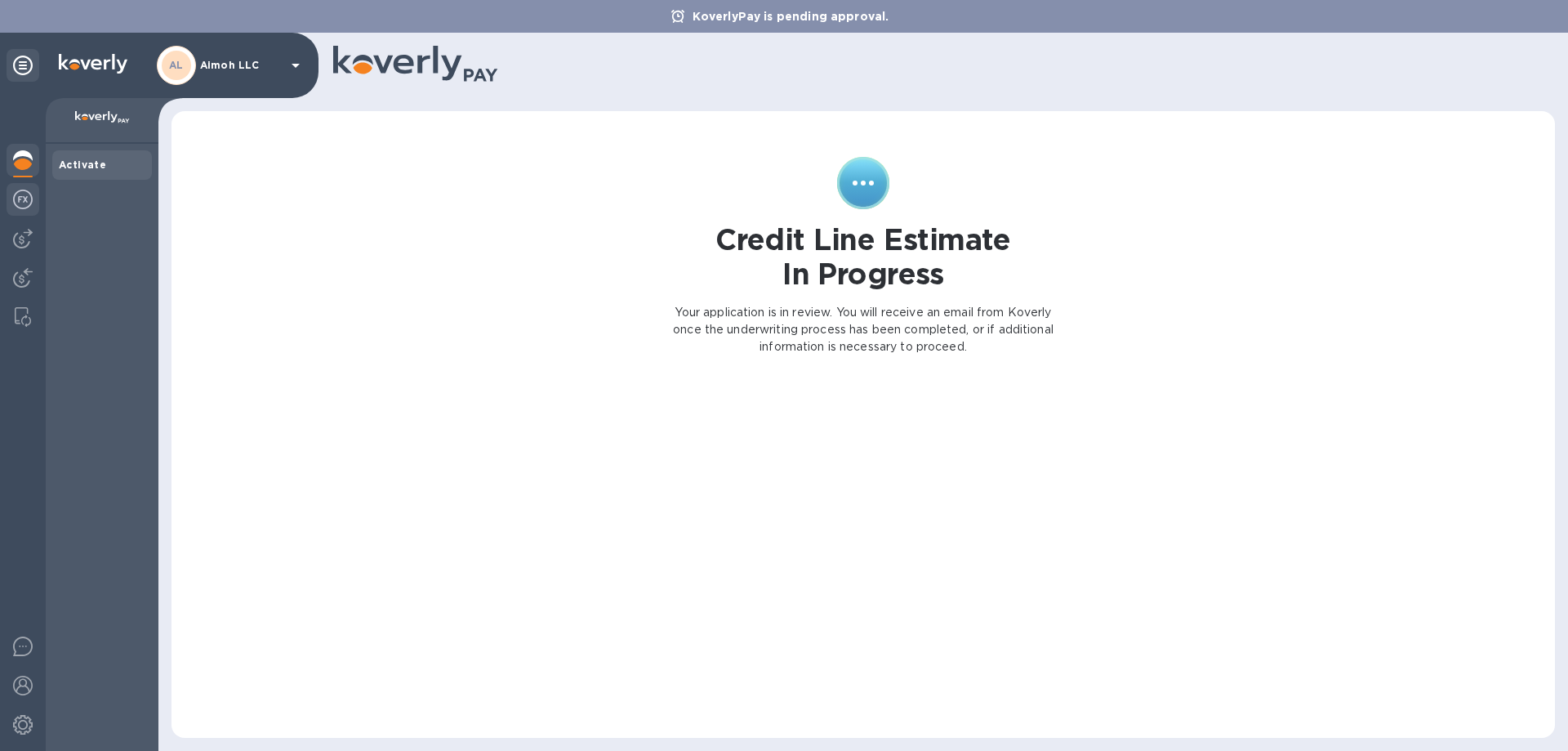
click at [25, 191] on img at bounding box center [22, 199] width 20 height 20
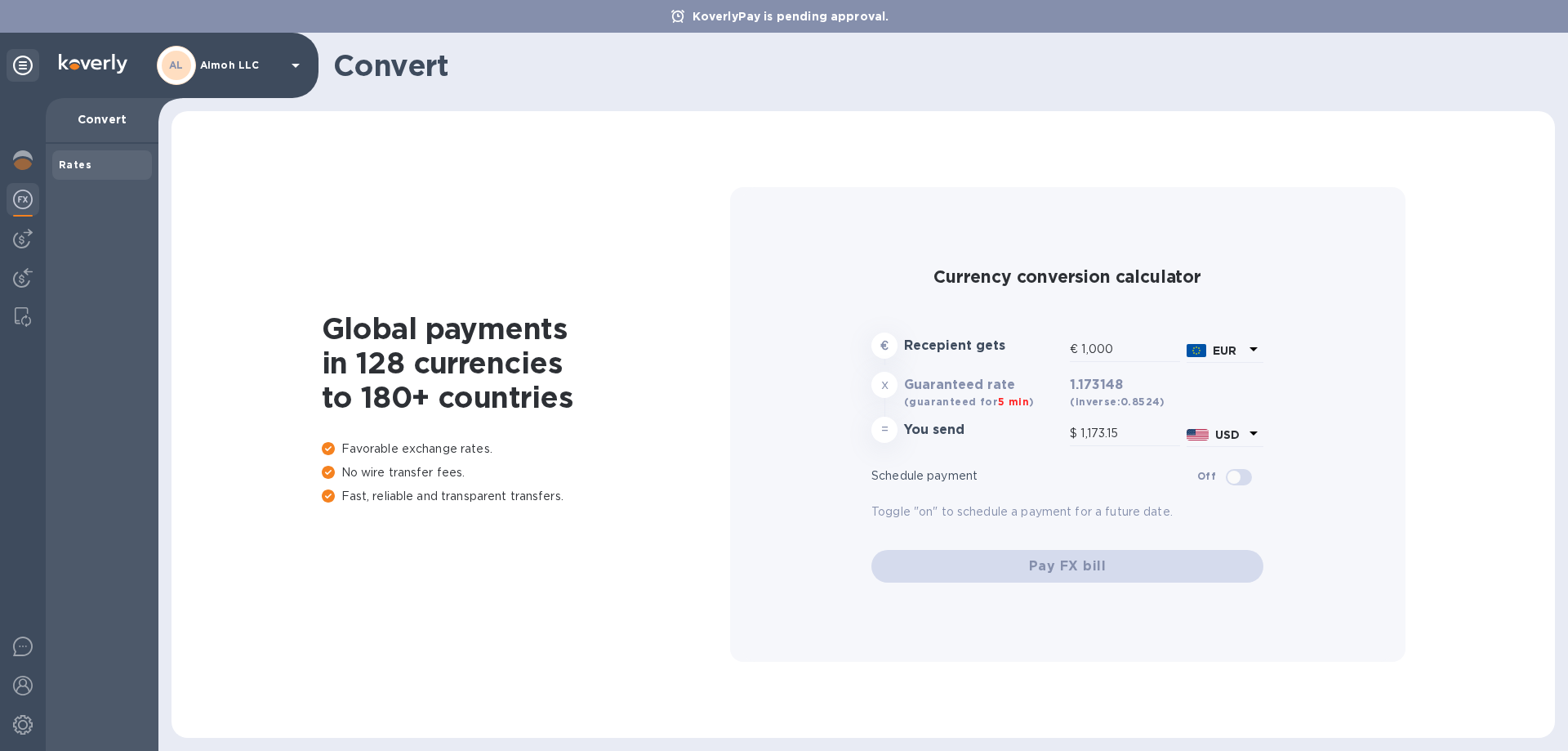
click at [290, 70] on icon at bounding box center [295, 65] width 20 height 20
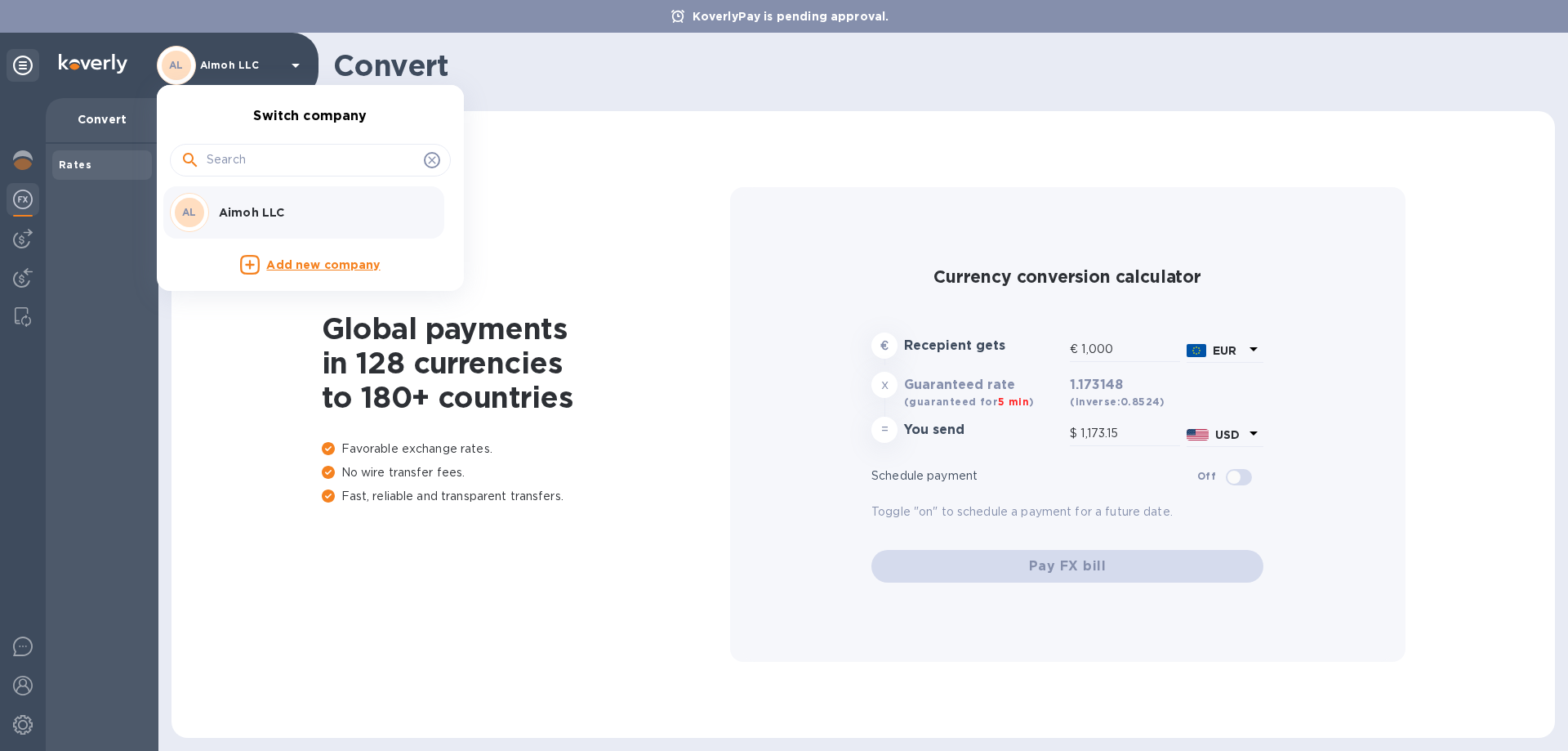
click at [268, 378] on div at bounding box center [784, 375] width 1568 height 751
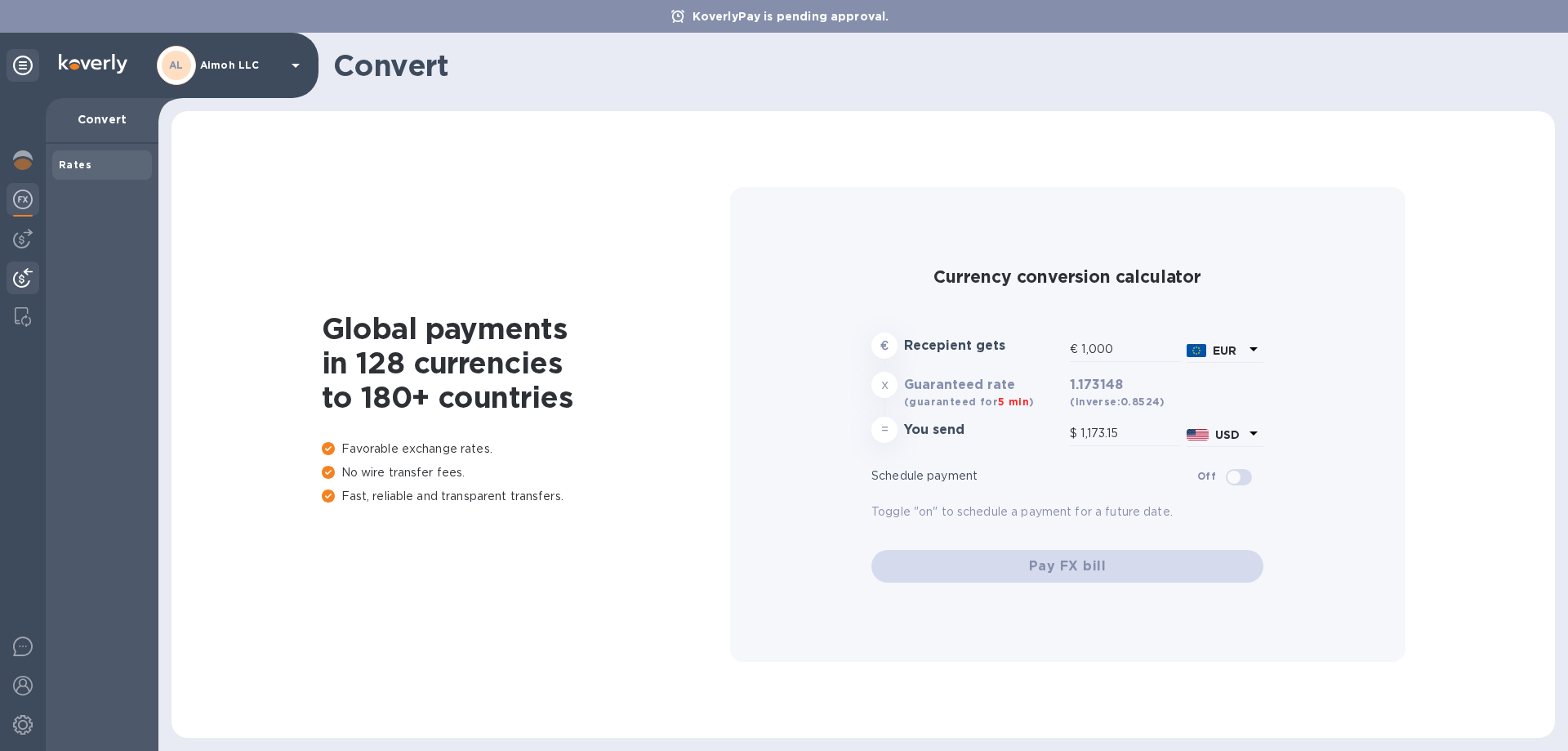
click at [28, 282] on img at bounding box center [22, 278] width 20 height 20
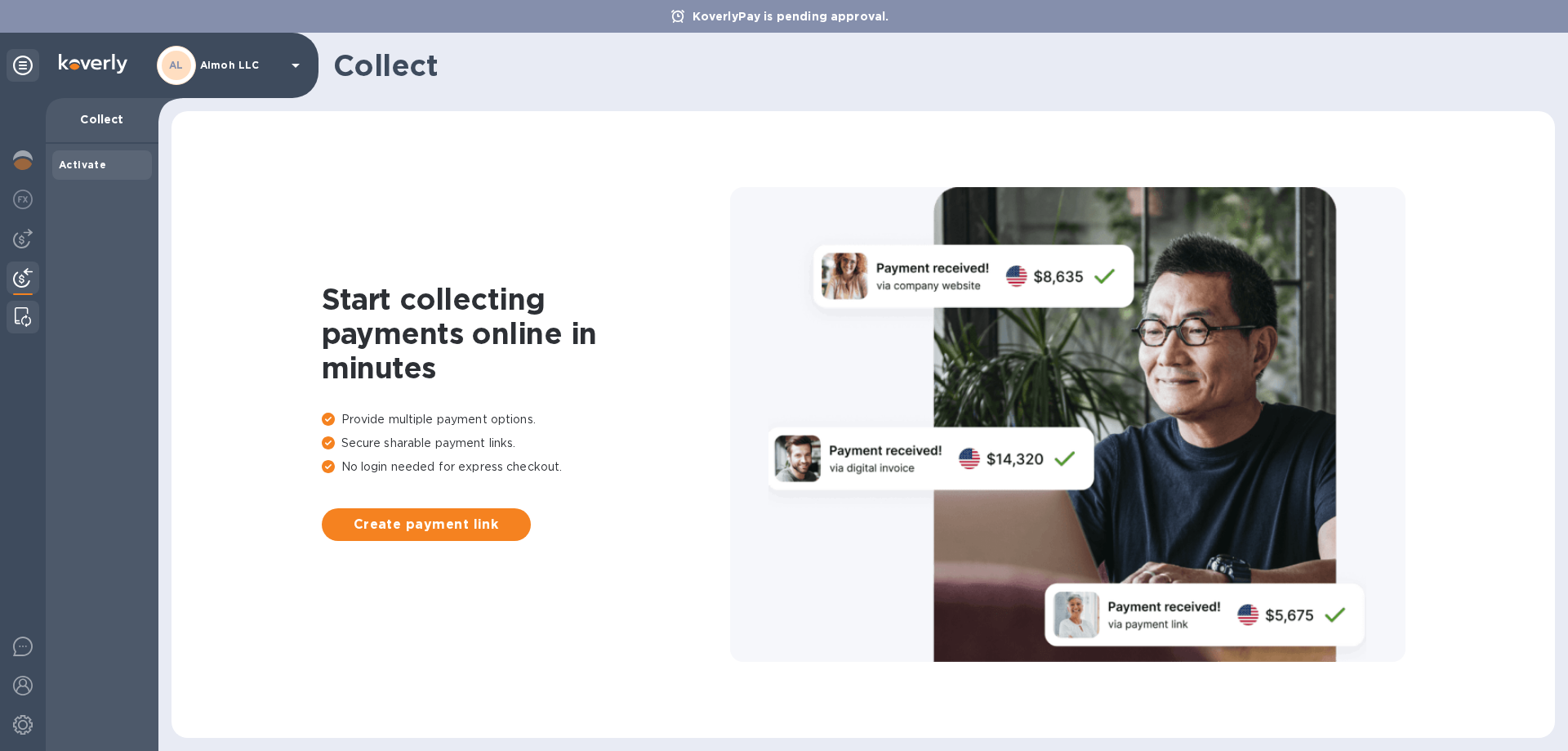
click at [29, 327] on div at bounding box center [22, 316] width 29 height 33
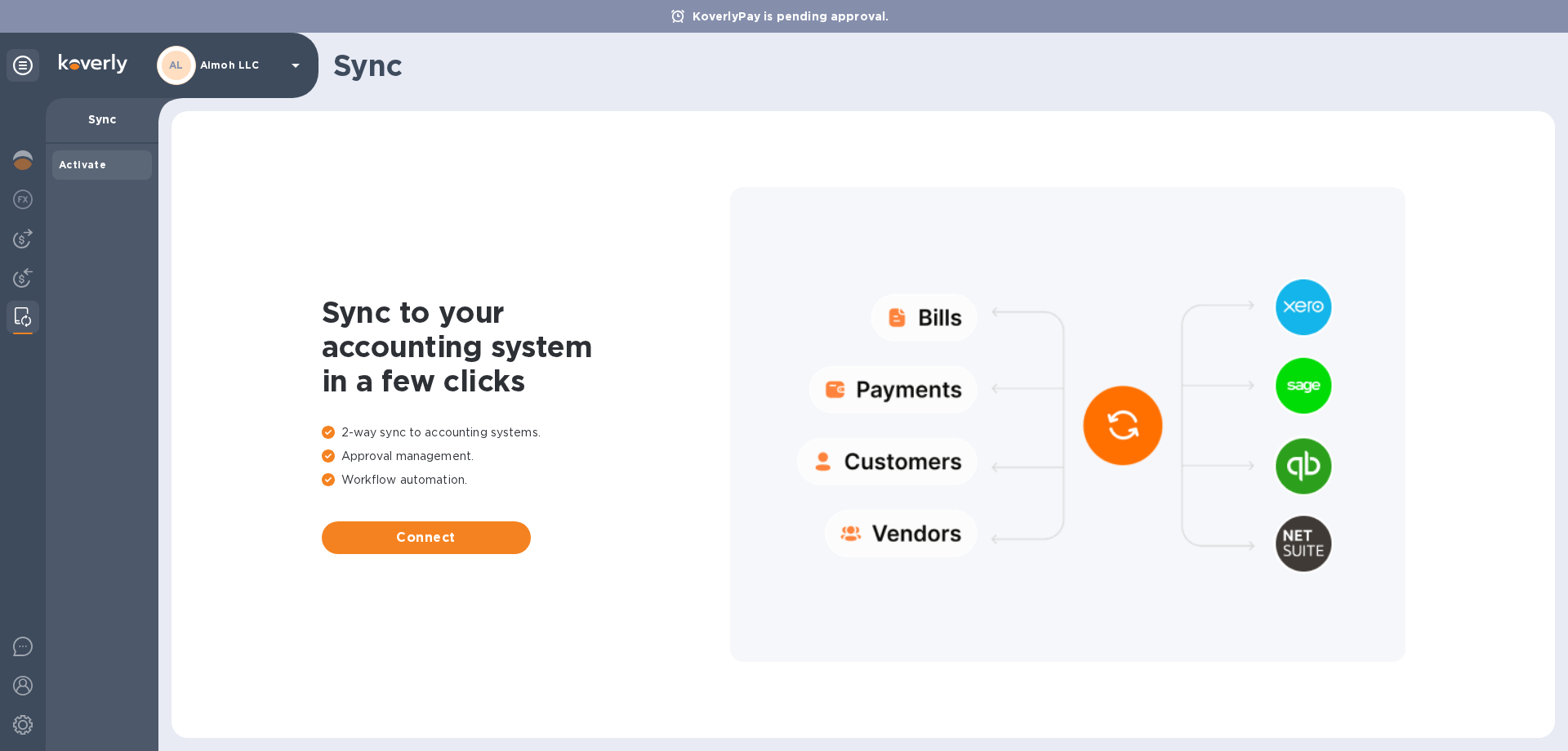
drag, startPoint x: 410, startPoint y: 546, endPoint x: 390, endPoint y: 680, distance: 135.5
click at [390, 680] on div "Sync to your accounting system in a few clicks 2-way sync to accounting systems…" at bounding box center [863, 424] width 1351 height 594
click at [27, 191] on img at bounding box center [22, 199] width 20 height 20
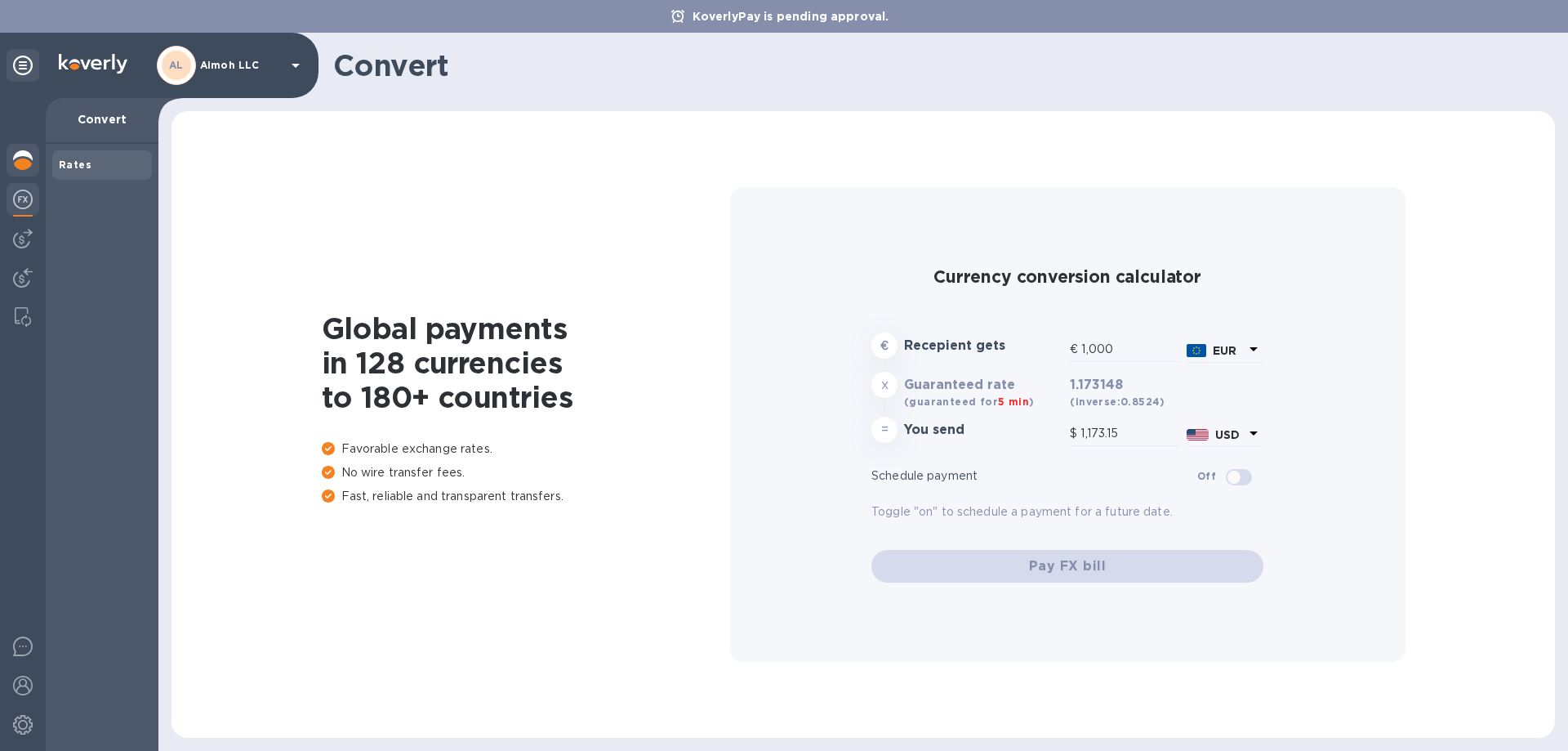
click at [22, 161] on img at bounding box center [22, 160] width 20 height 20
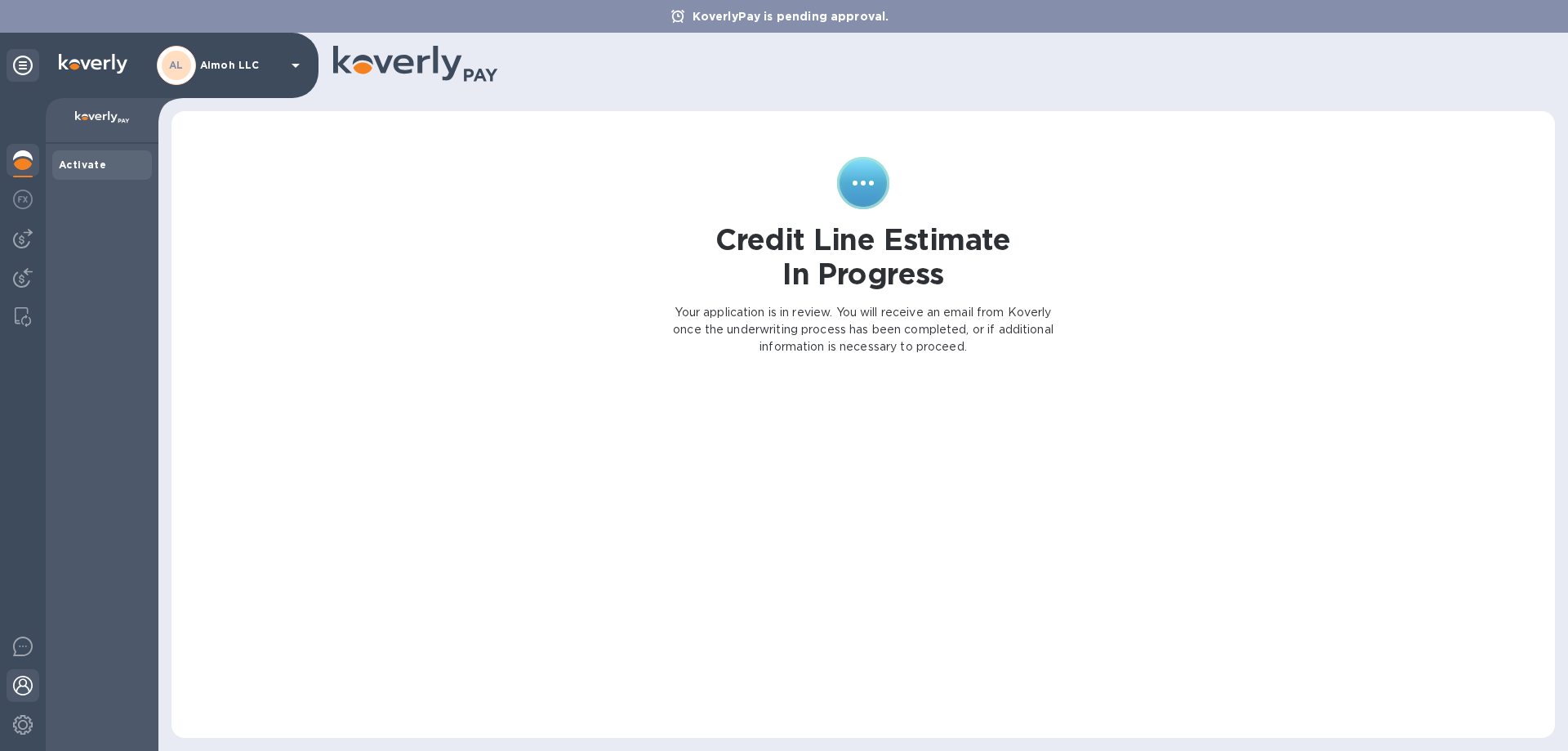
click at [17, 674] on div at bounding box center [22, 686] width 33 height 36
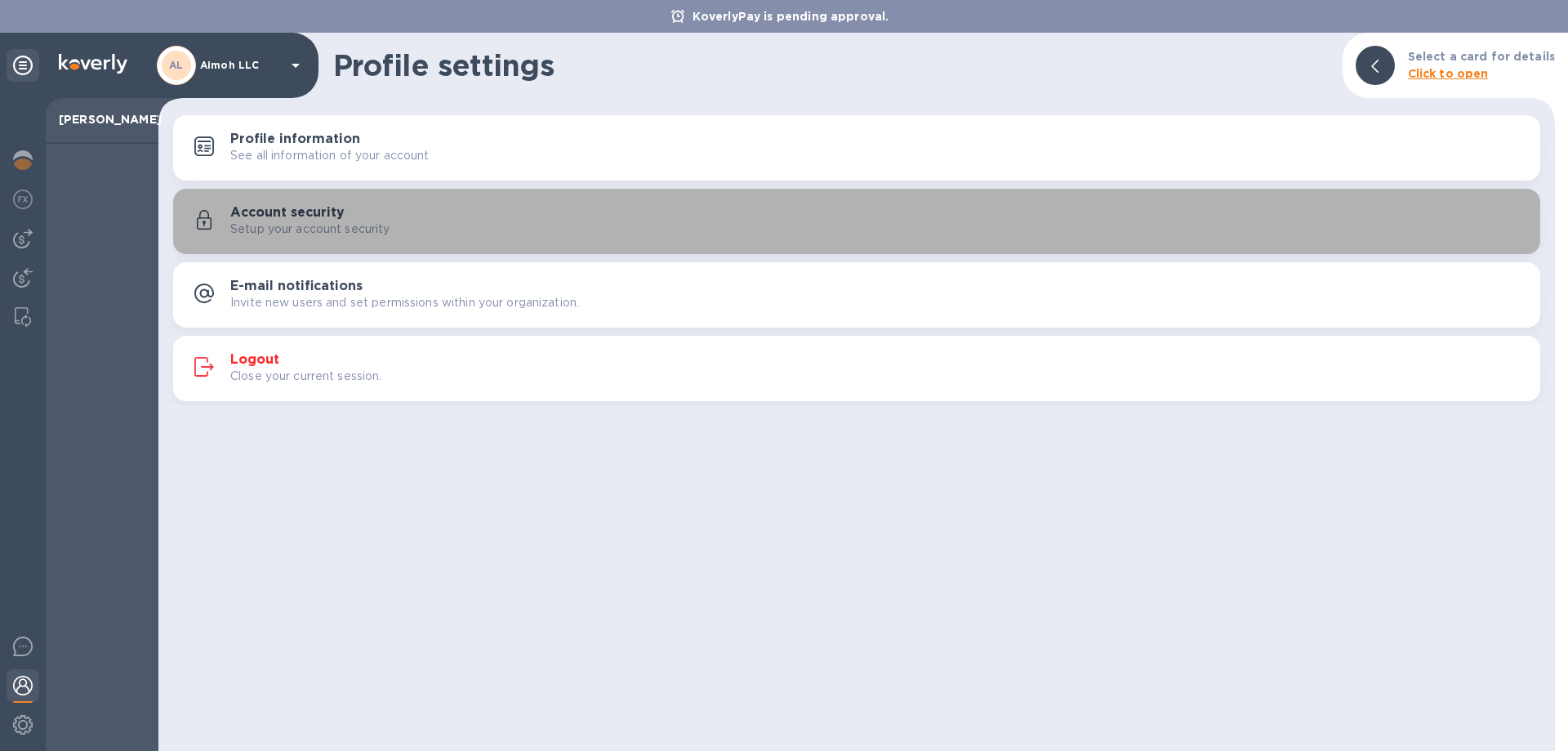
click at [268, 232] on p "Setup your account security" at bounding box center [309, 229] width 160 height 17
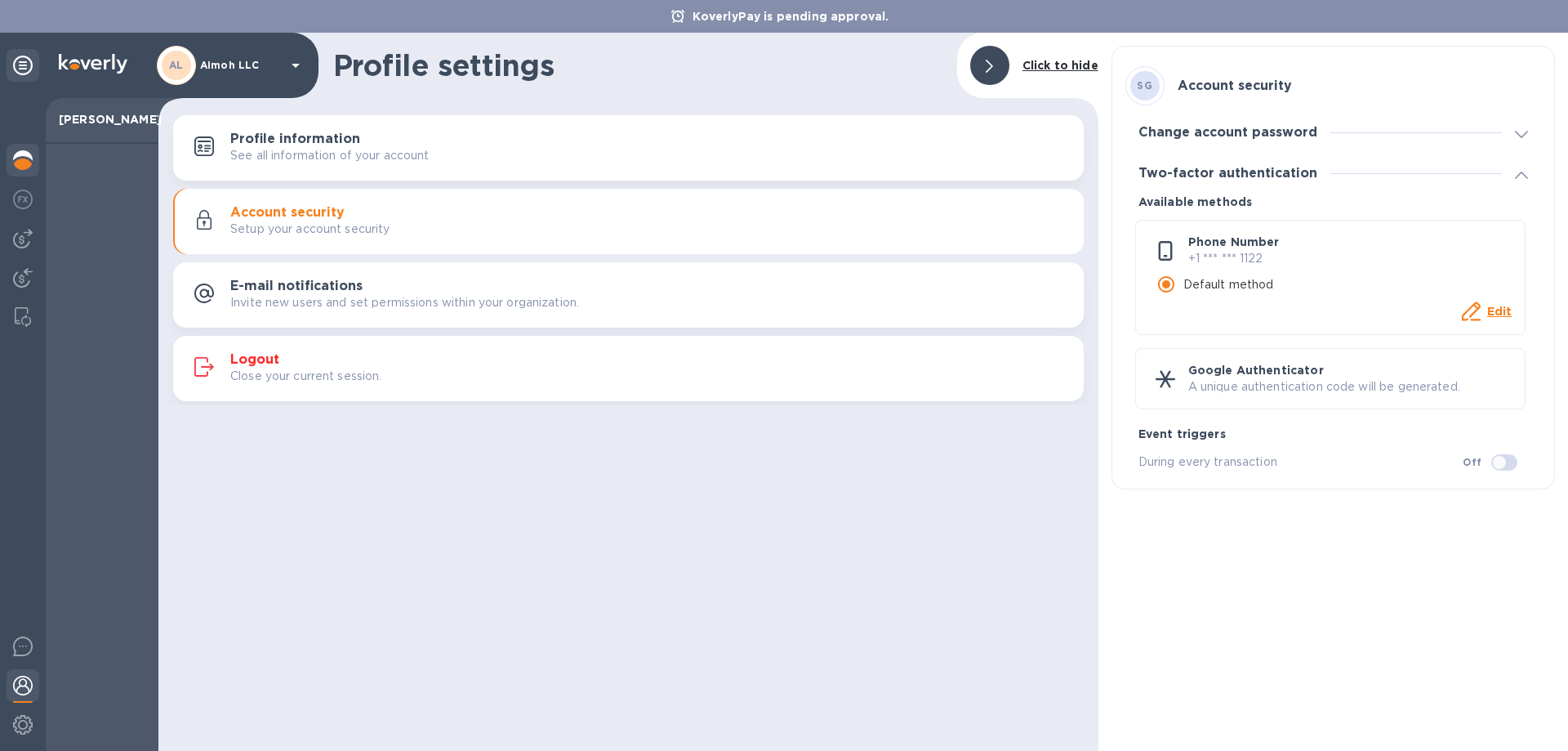
click at [22, 154] on img at bounding box center [22, 160] width 20 height 20
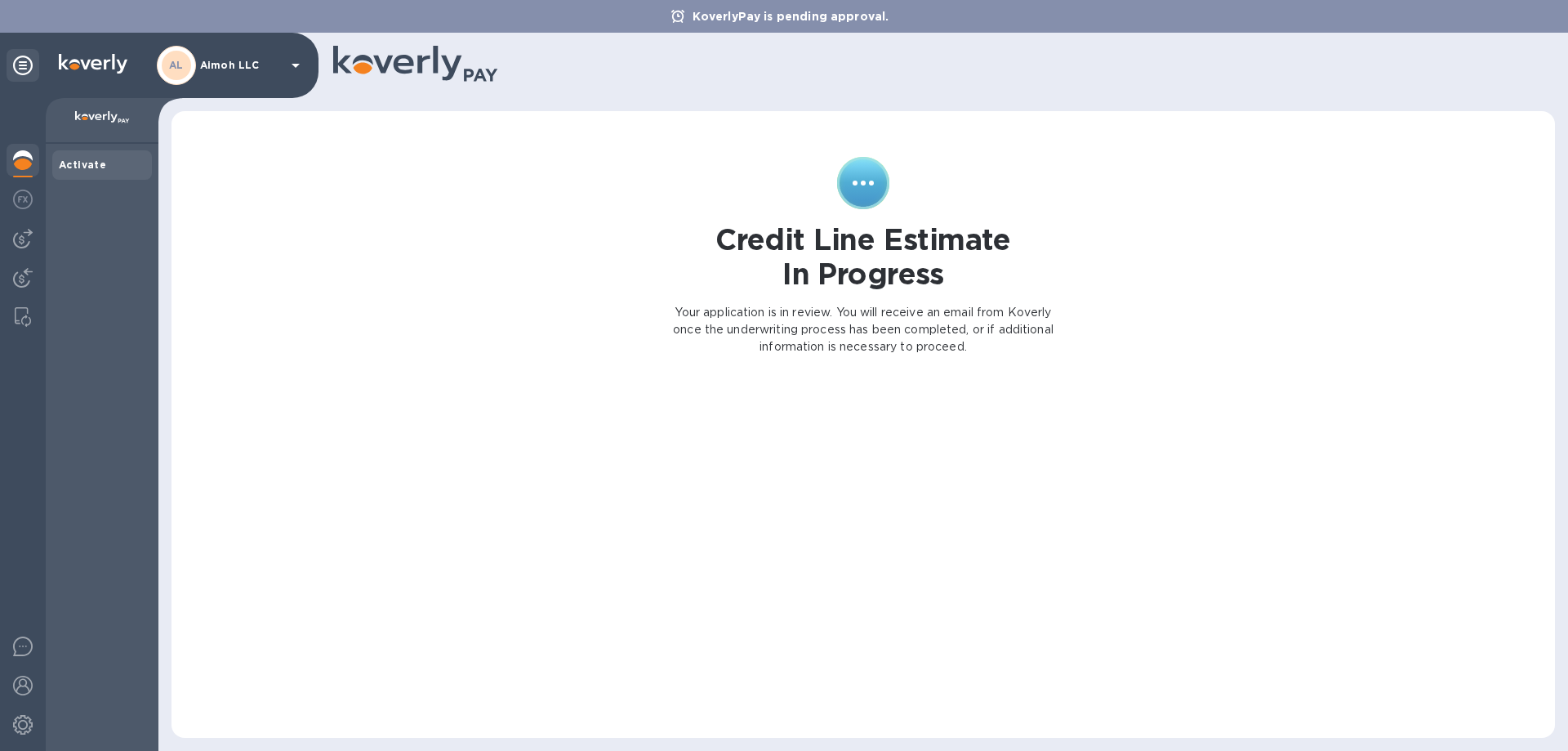
click at [101, 165] on b "Activate" at bounding box center [82, 164] width 48 height 12
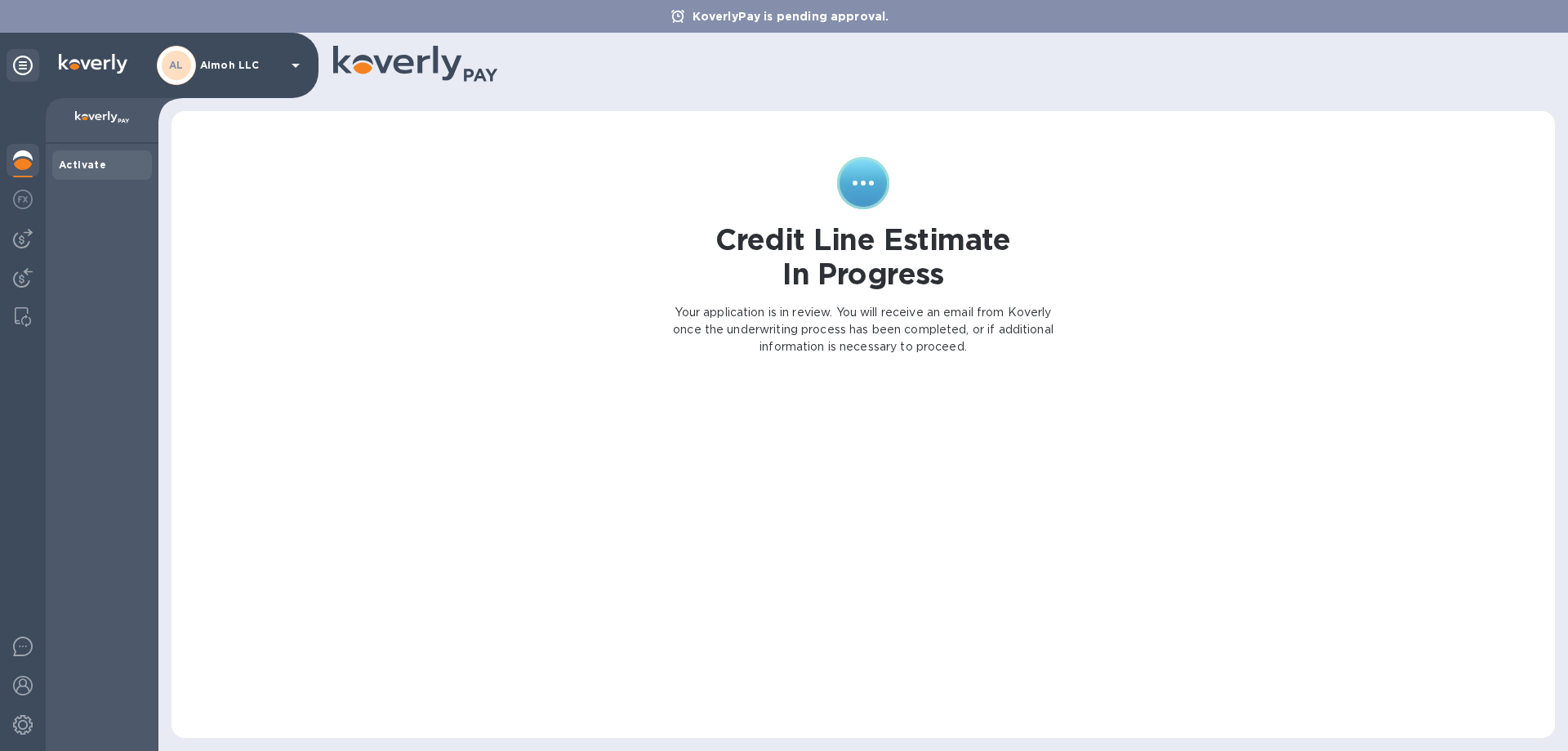
click at [101, 165] on b "Activate" at bounding box center [82, 164] width 48 height 12
